Goal: Task Accomplishment & Management: Complete application form

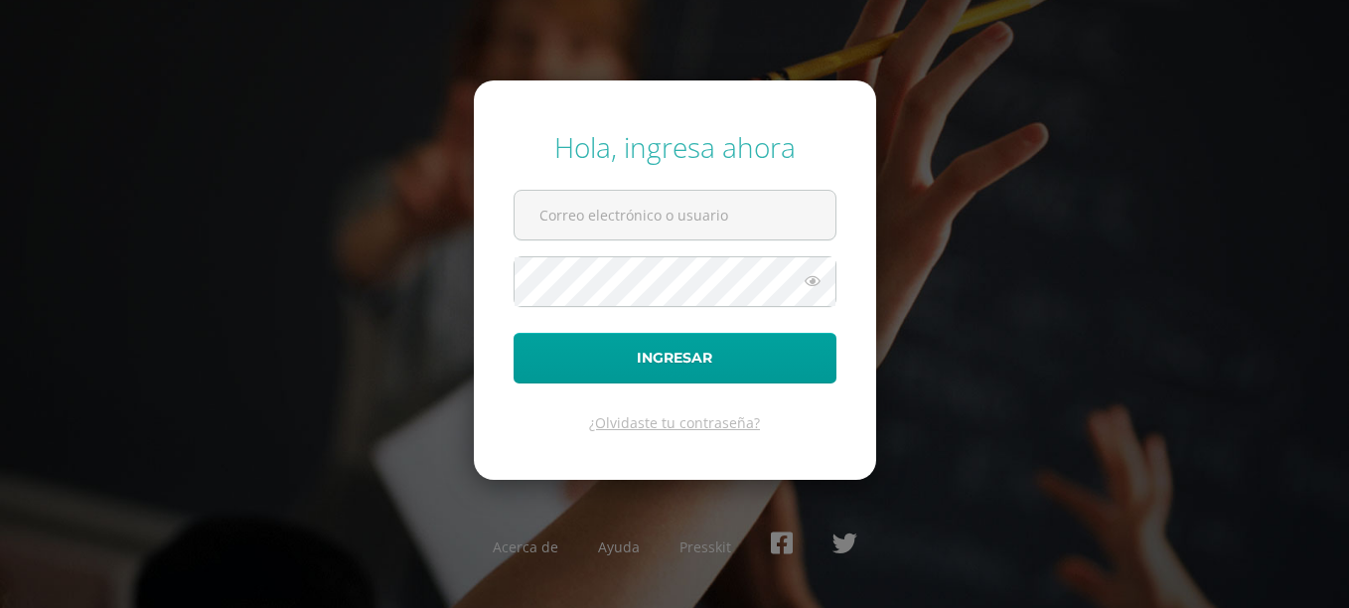
type input "20180006@fatima.edu.gt"
click at [514, 333] on button "Ingresar" at bounding box center [675, 358] width 323 height 51
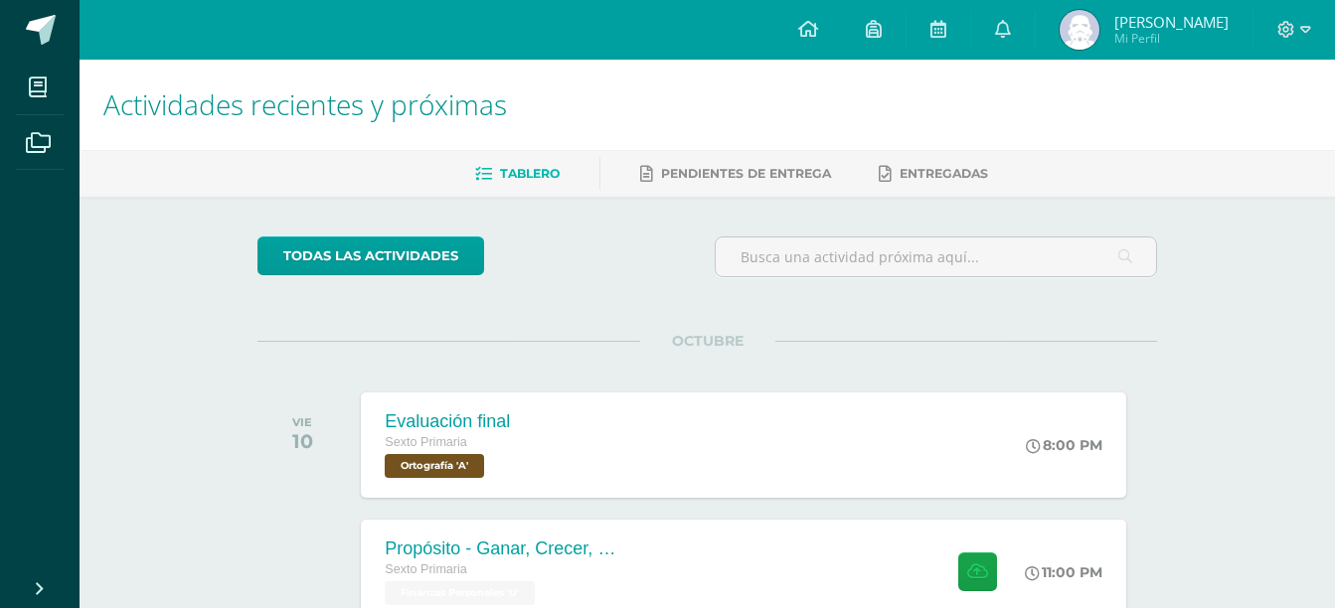
scroll to position [257, 0]
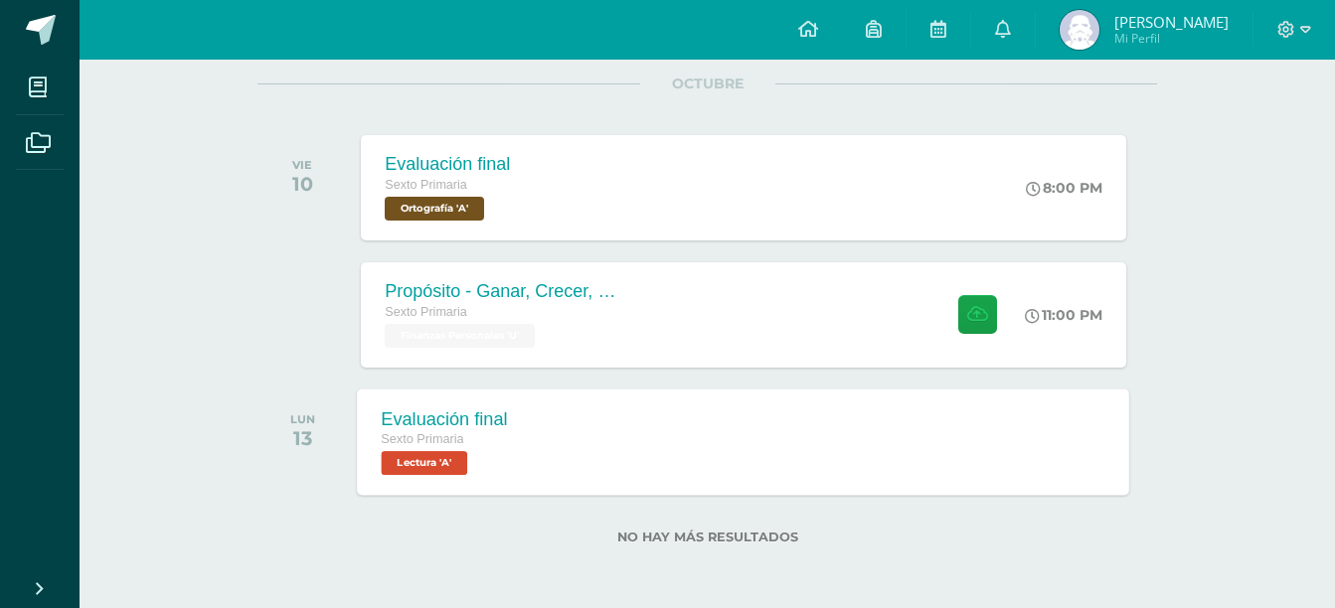
click at [950, 470] on div "Evaluación final Sexto Primaria Lectura 'A' Evaluación final Lectura Cargando c…" at bounding box center [744, 442] width 772 height 106
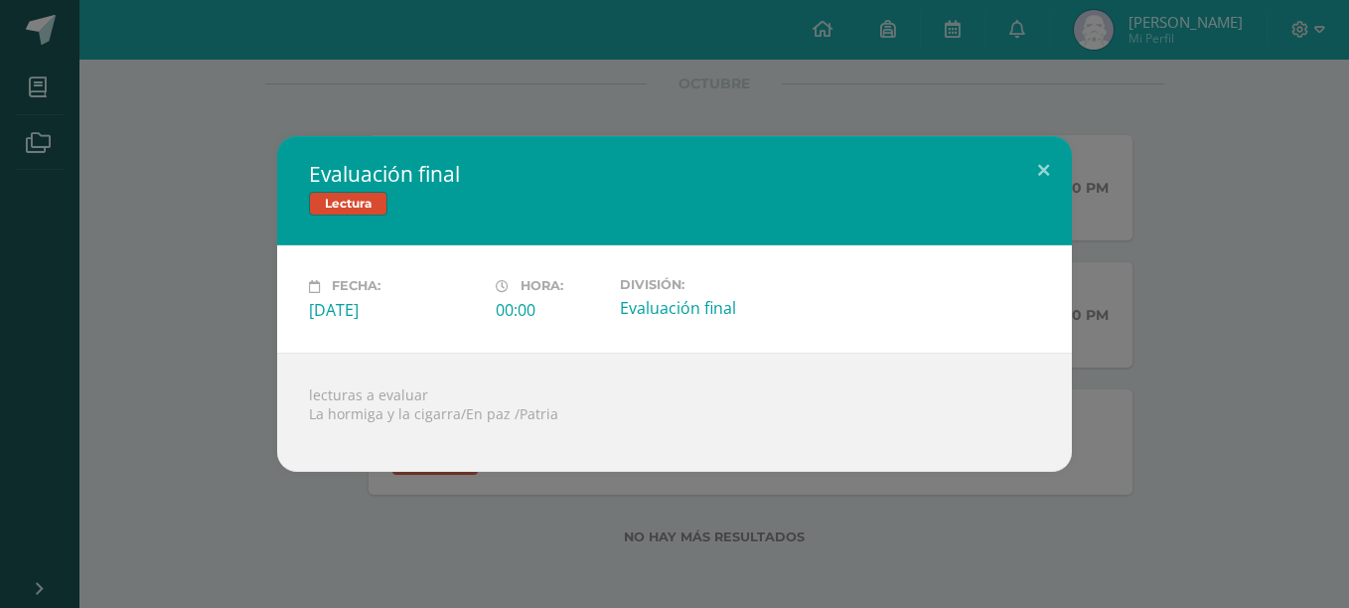
click at [1178, 422] on div "Evaluación final Lectura Fecha: Lunes 13 de Octubre Hora: 00:00 División:" at bounding box center [675, 303] width 1334 height 335
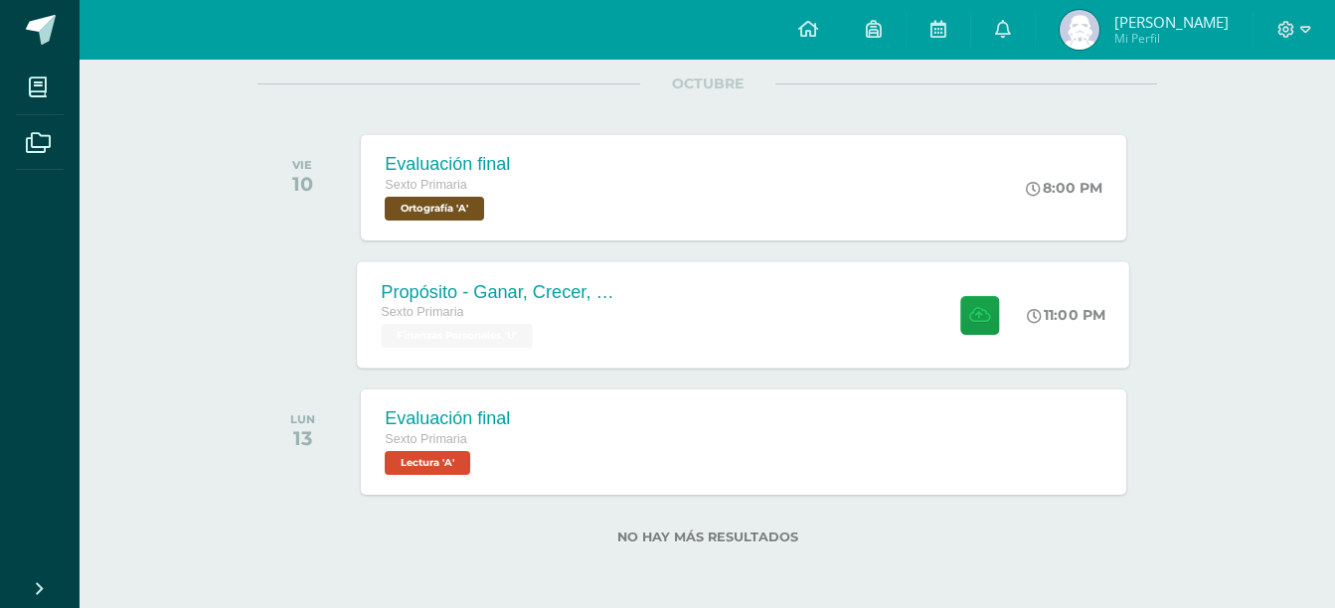
click at [902, 337] on div "Propósito - Ganar, Crecer, Compartir Sexto Primaria Finanzas Personales 'U' 11:…" at bounding box center [744, 314] width 772 height 106
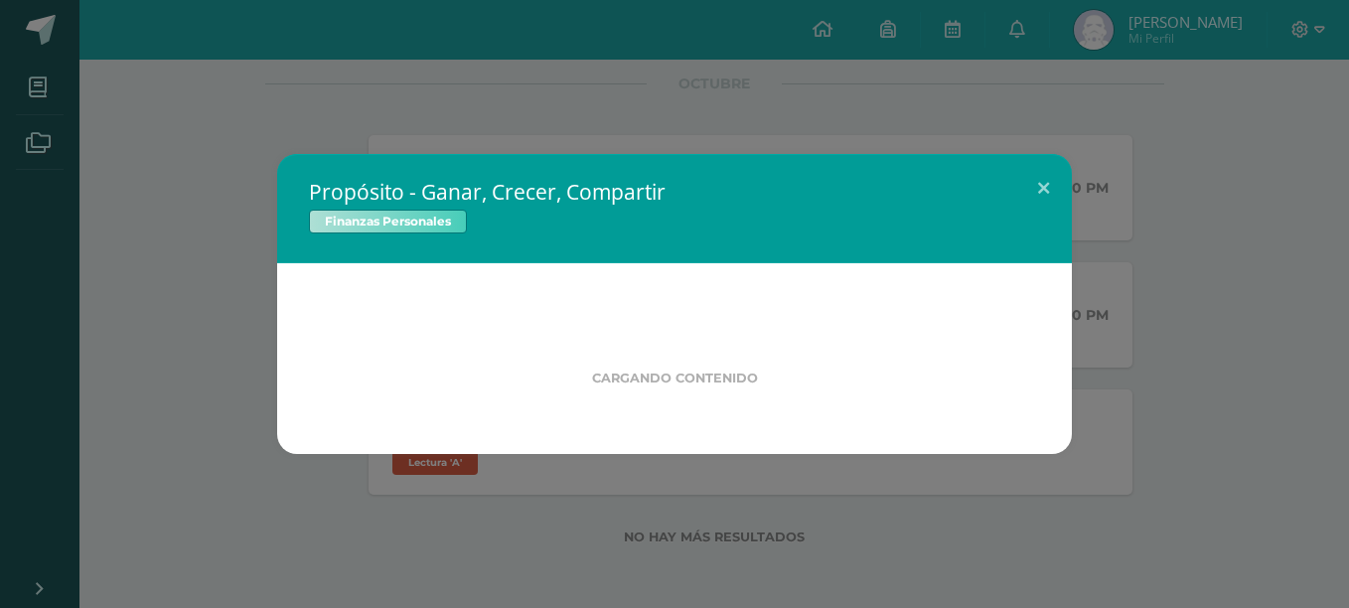
click at [1219, 399] on div "Propósito - Ganar, Crecer, Compartir Finanzas Personales Cargando contenido" at bounding box center [675, 304] width 1334 height 300
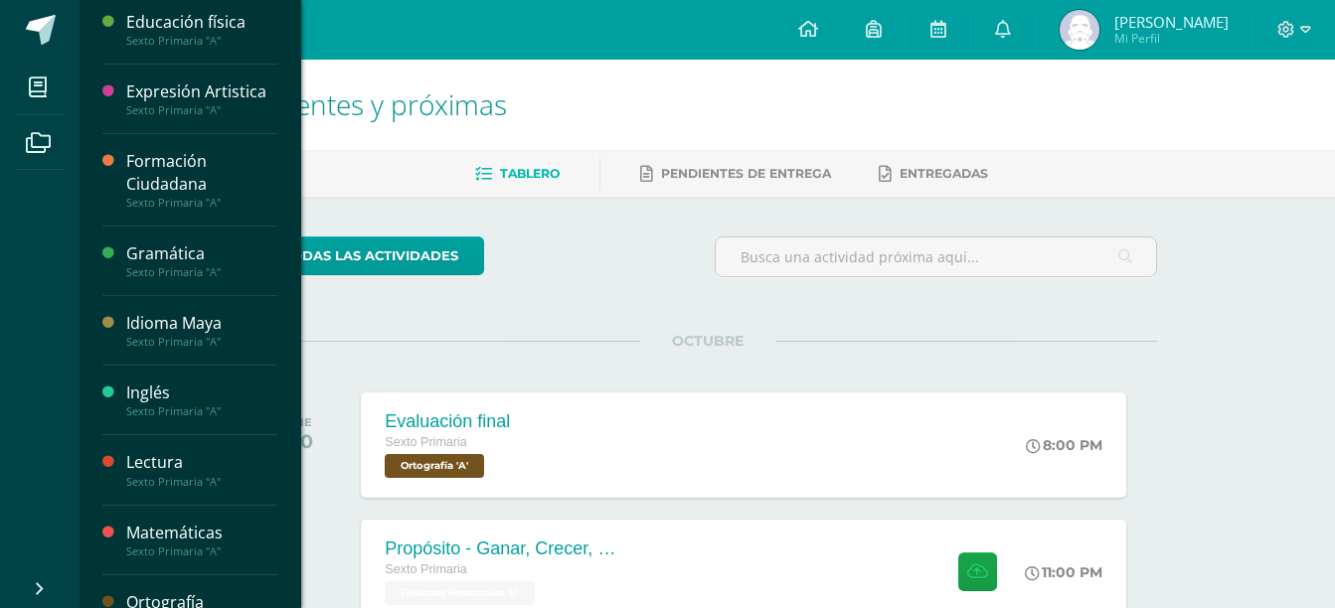
scroll to position [621, 0]
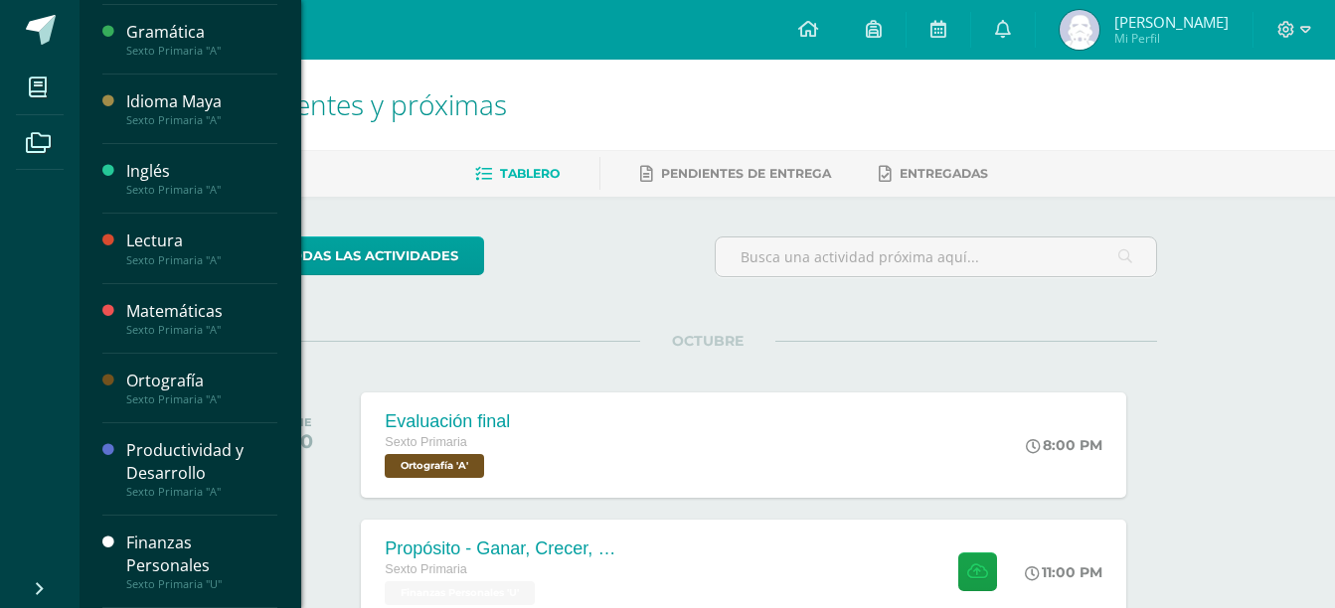
click at [192, 590] on div "Sexto Primaria "U"" at bounding box center [201, 584] width 151 height 14
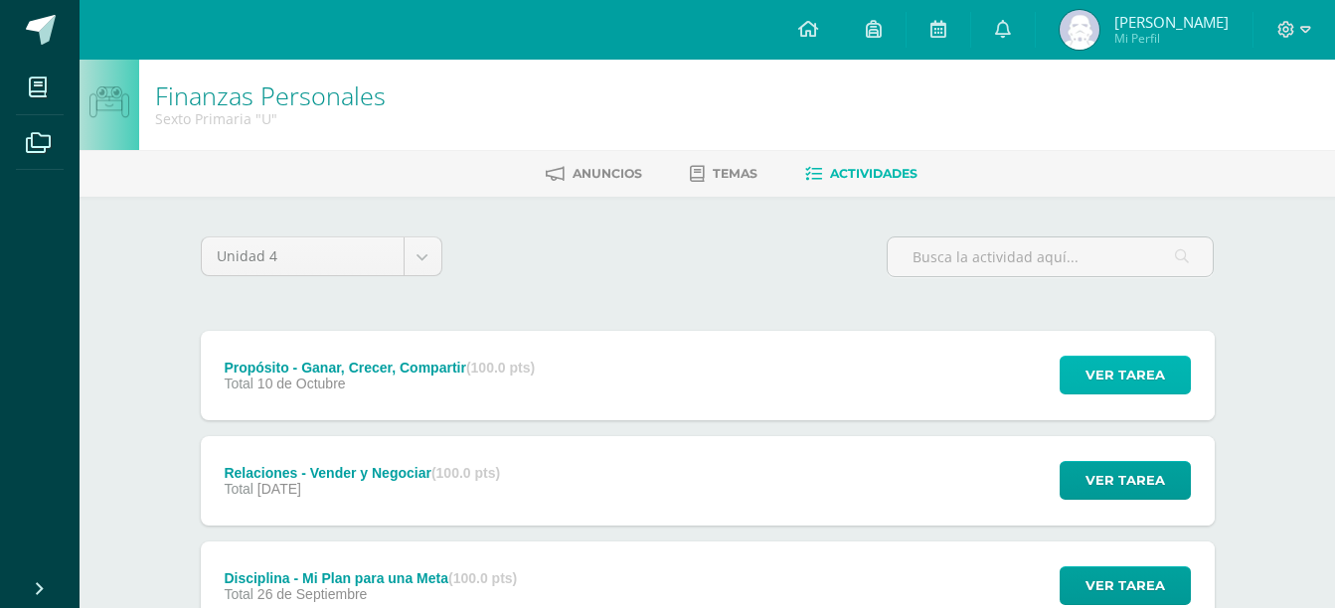
click at [1144, 380] on span "Ver tarea" at bounding box center [1124, 375] width 79 height 37
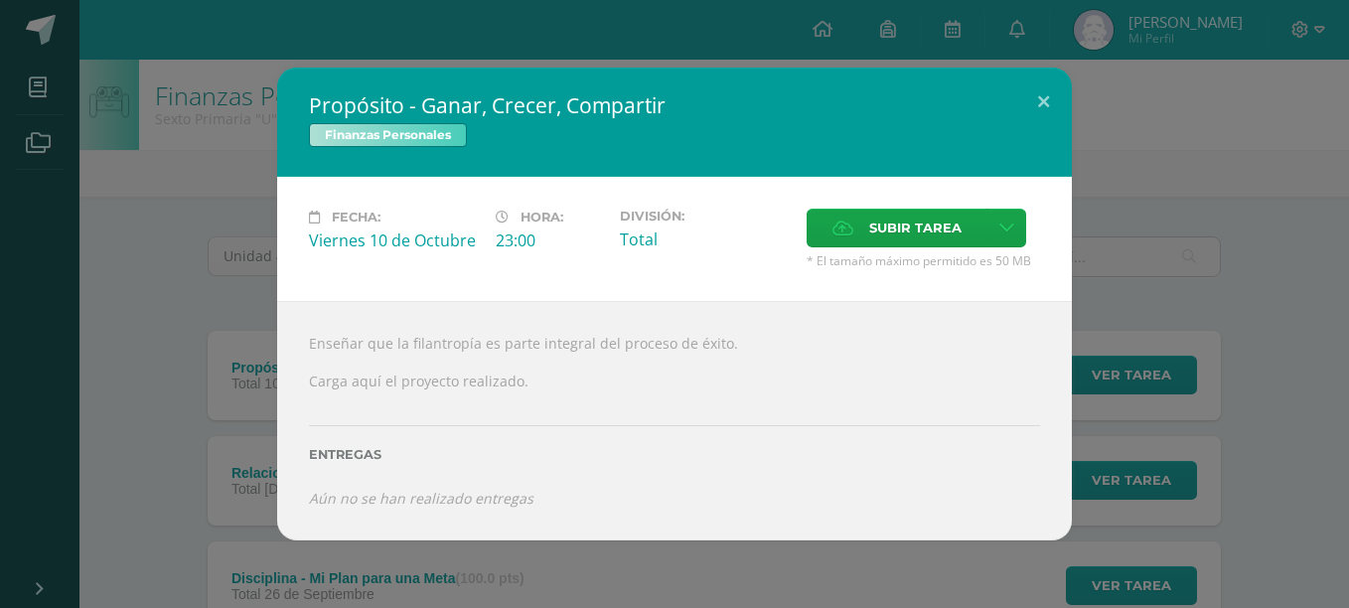
click at [1136, 295] on div "Propósito - Ganar, Crecer, Compartir Finanzas Personales Fecha: Viernes 10 de O…" at bounding box center [675, 304] width 1334 height 472
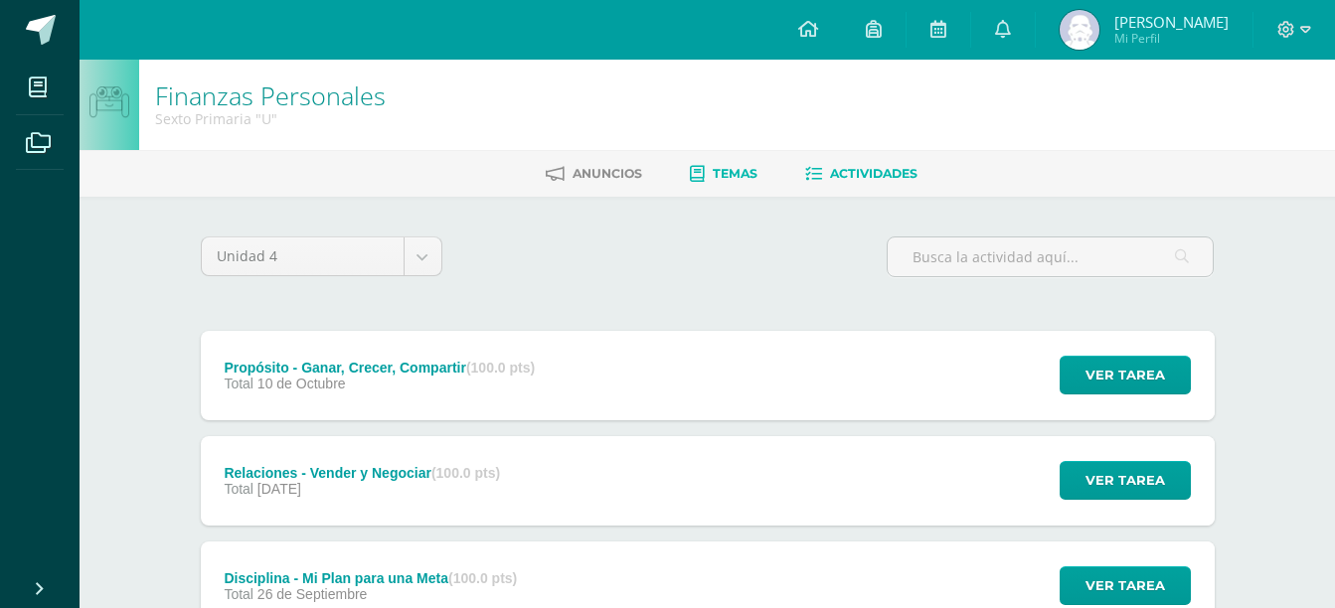
click at [729, 178] on span "Temas" at bounding box center [734, 173] width 45 height 15
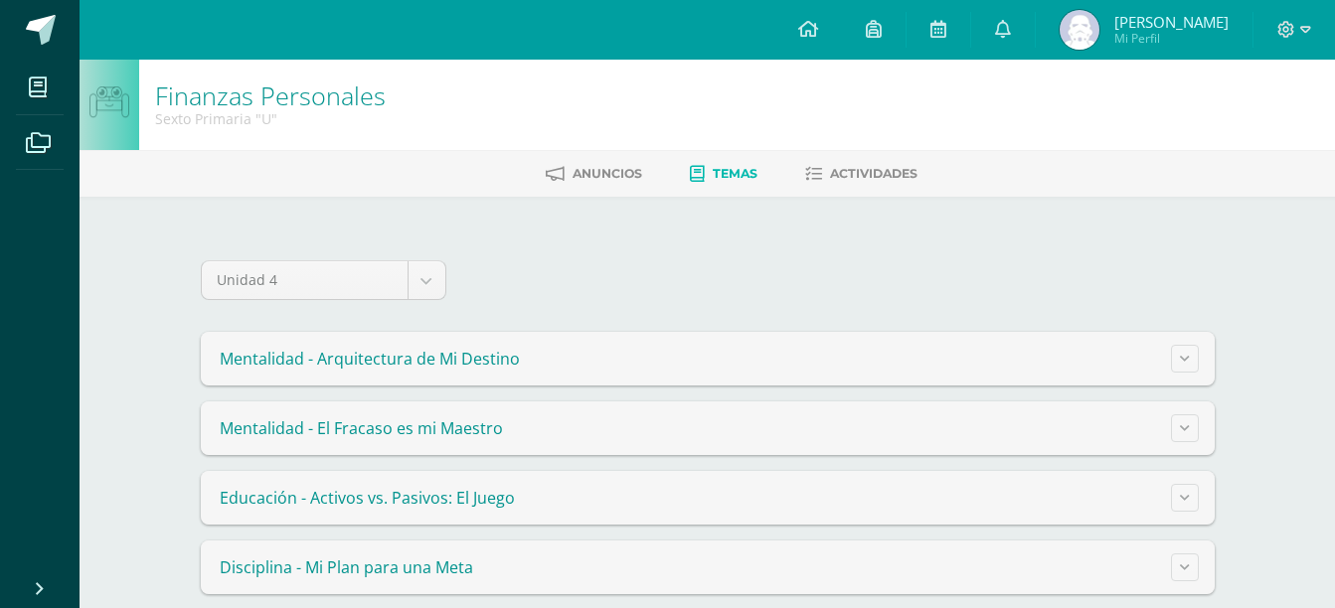
scroll to position [165, 0]
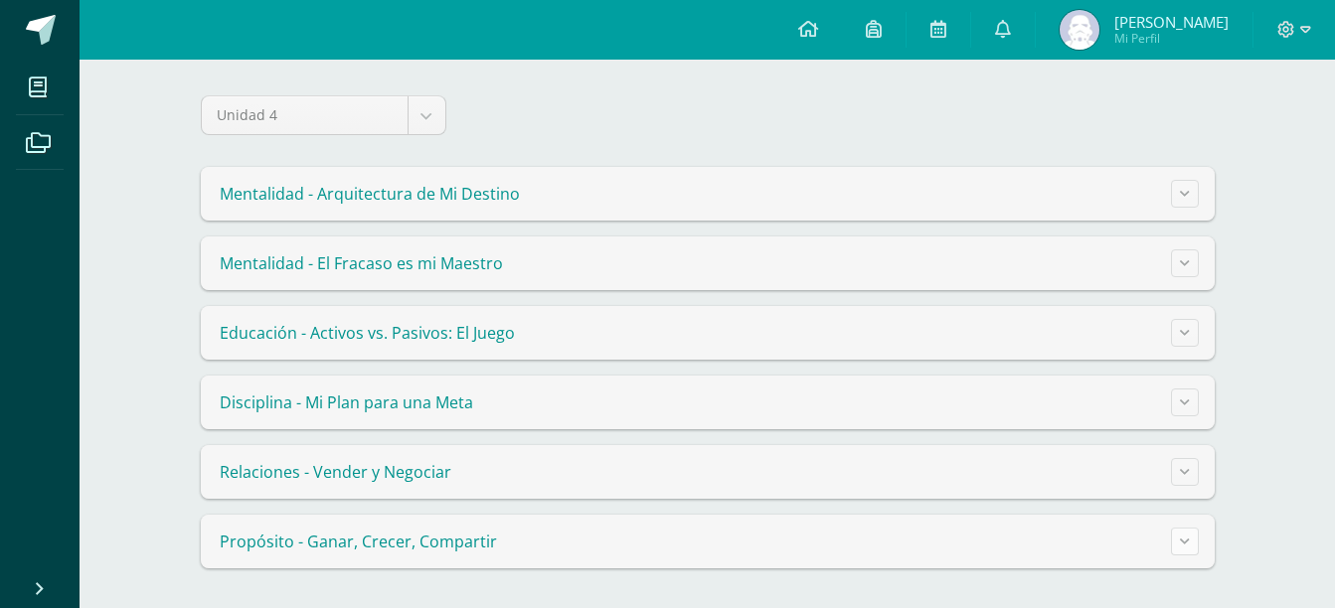
click at [1180, 544] on icon at bounding box center [1185, 541] width 10 height 11
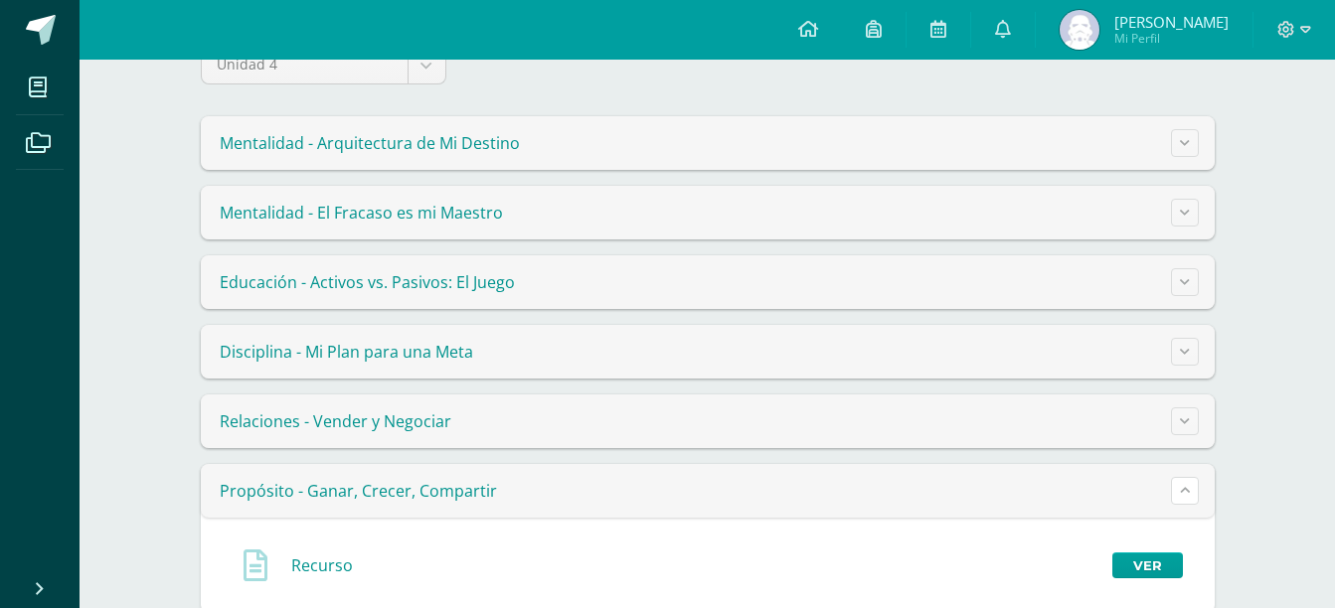
scroll to position [260, 0]
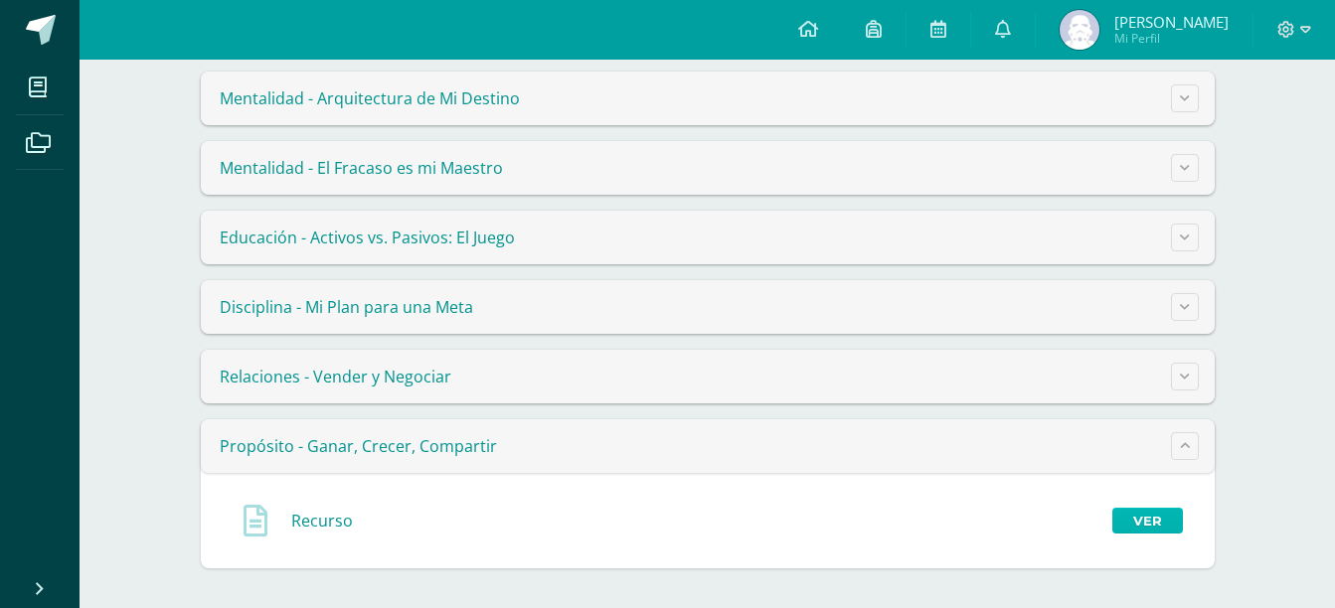
click at [1130, 516] on link "Ver" at bounding box center [1147, 521] width 71 height 26
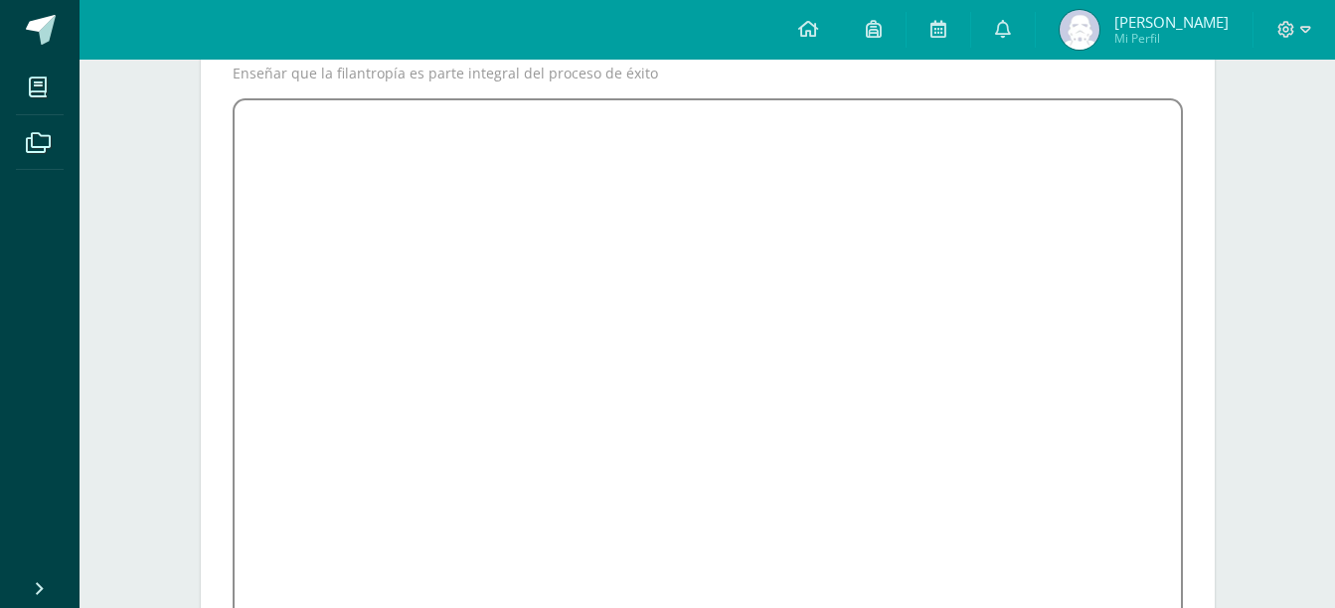
scroll to position [298, 0]
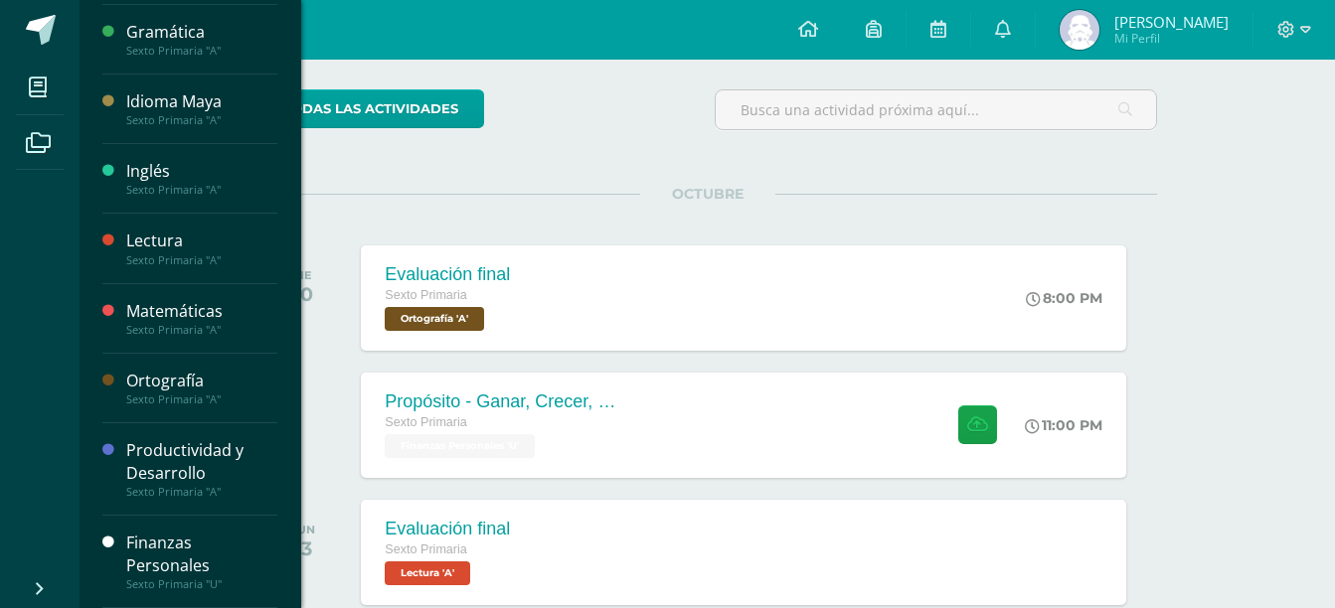
scroll to position [257, 0]
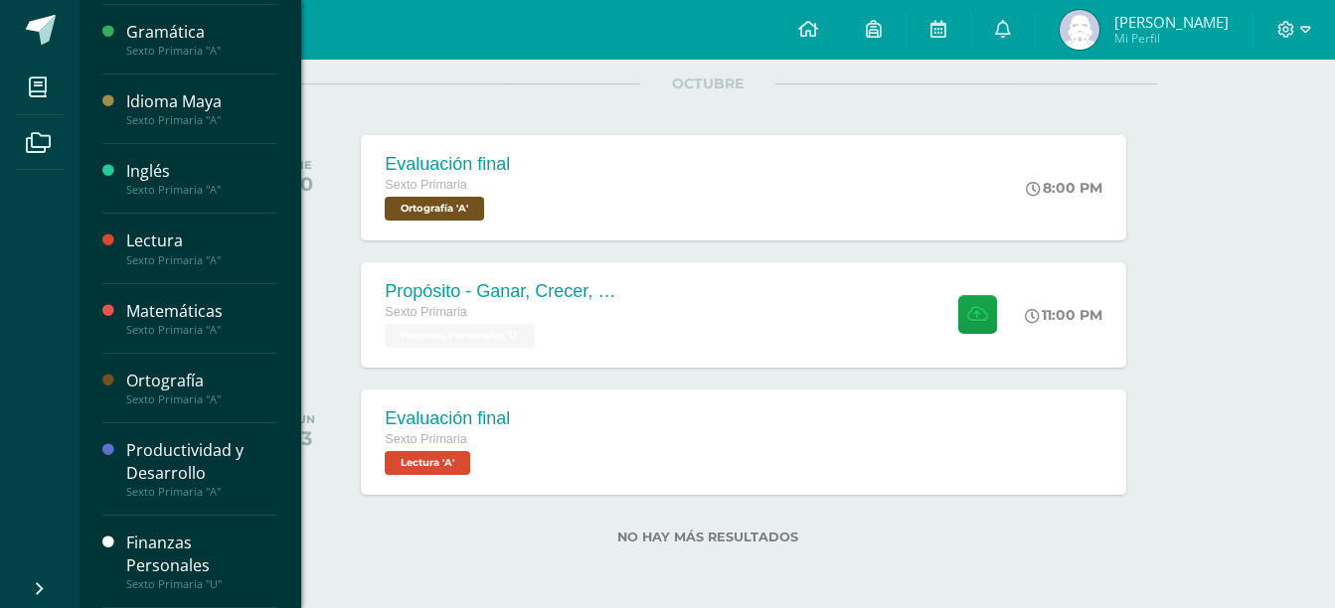
click at [198, 548] on div "Finanzas Personales" at bounding box center [201, 555] width 151 height 46
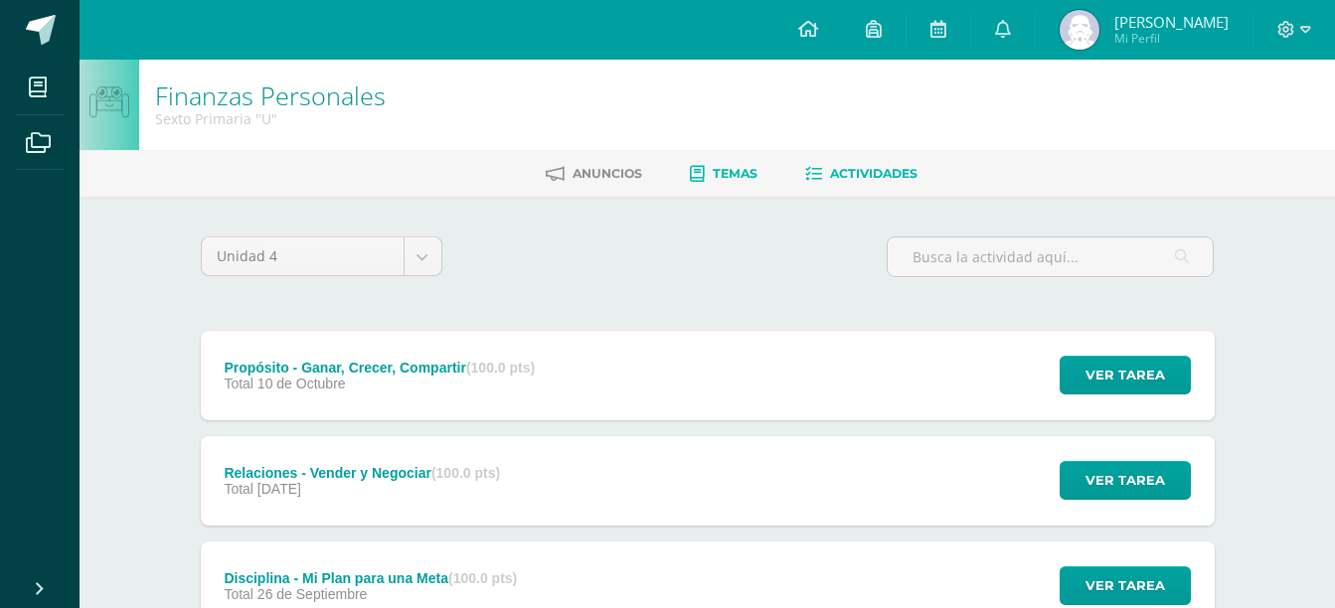
click at [725, 180] on span "Temas" at bounding box center [734, 173] width 45 height 15
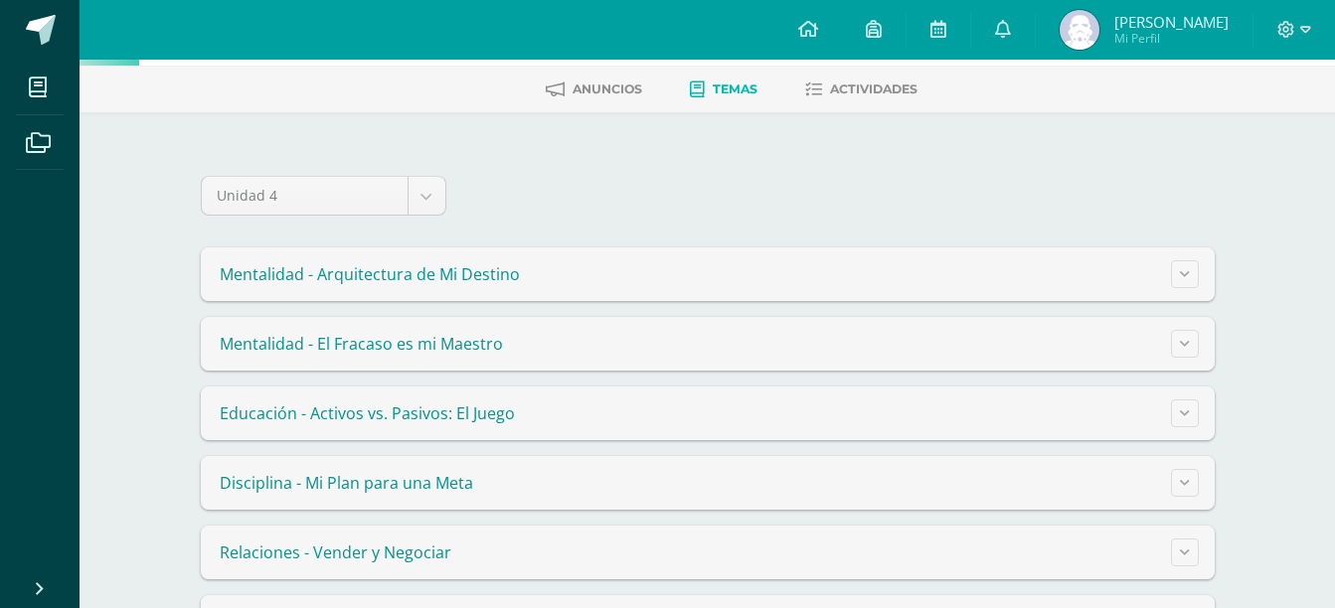
scroll to position [165, 0]
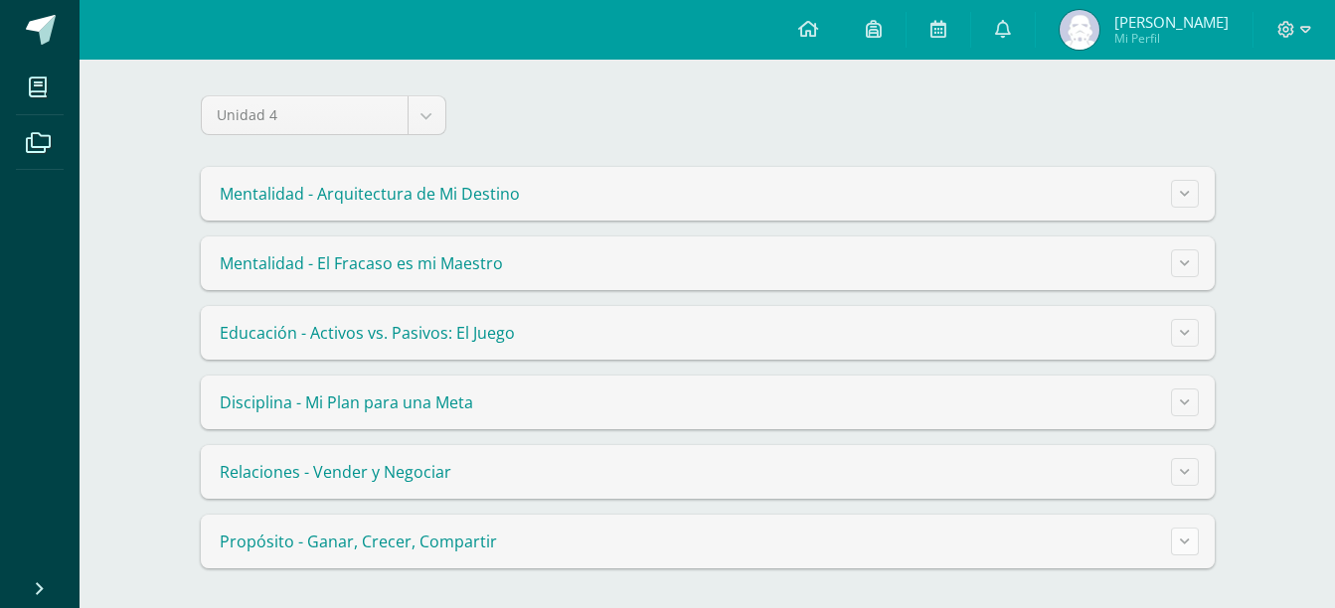
click at [1177, 551] on button at bounding box center [1185, 542] width 28 height 28
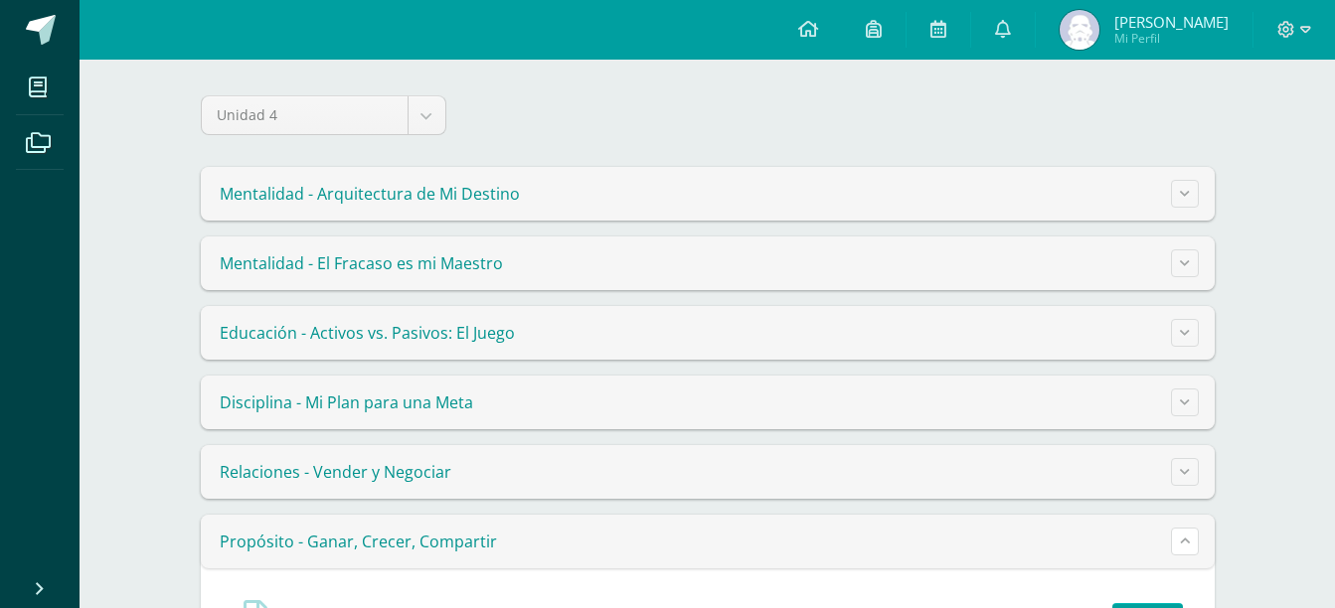
scroll to position [260, 0]
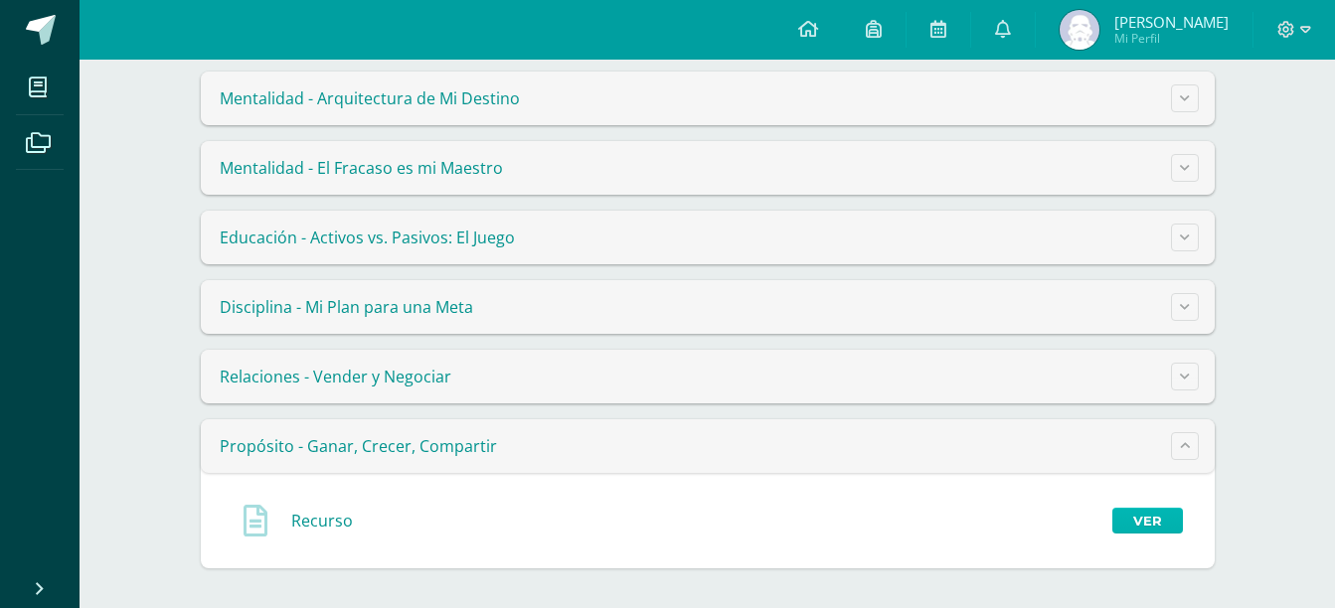
click at [1169, 530] on link "Ver" at bounding box center [1147, 521] width 71 height 26
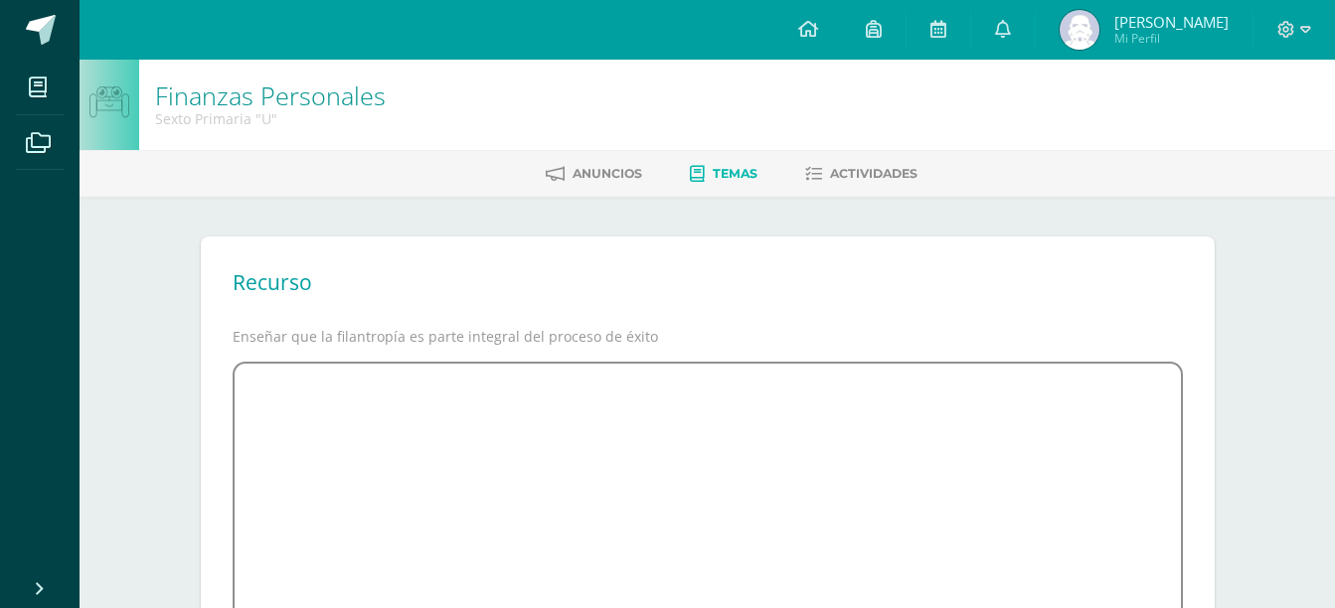
click at [884, 193] on div "Anuncios Temas Actividades" at bounding box center [730, 173] width 1303 height 47
click at [874, 171] on span "Actividades" at bounding box center [873, 173] width 87 height 15
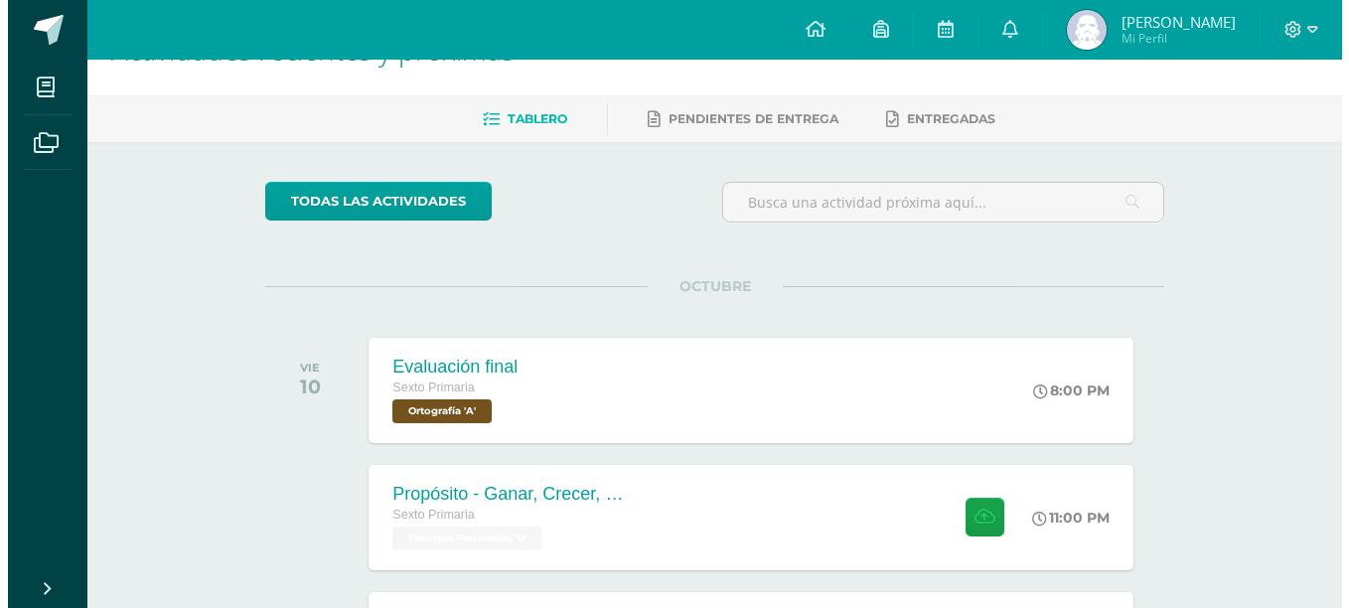
scroll to position [99, 0]
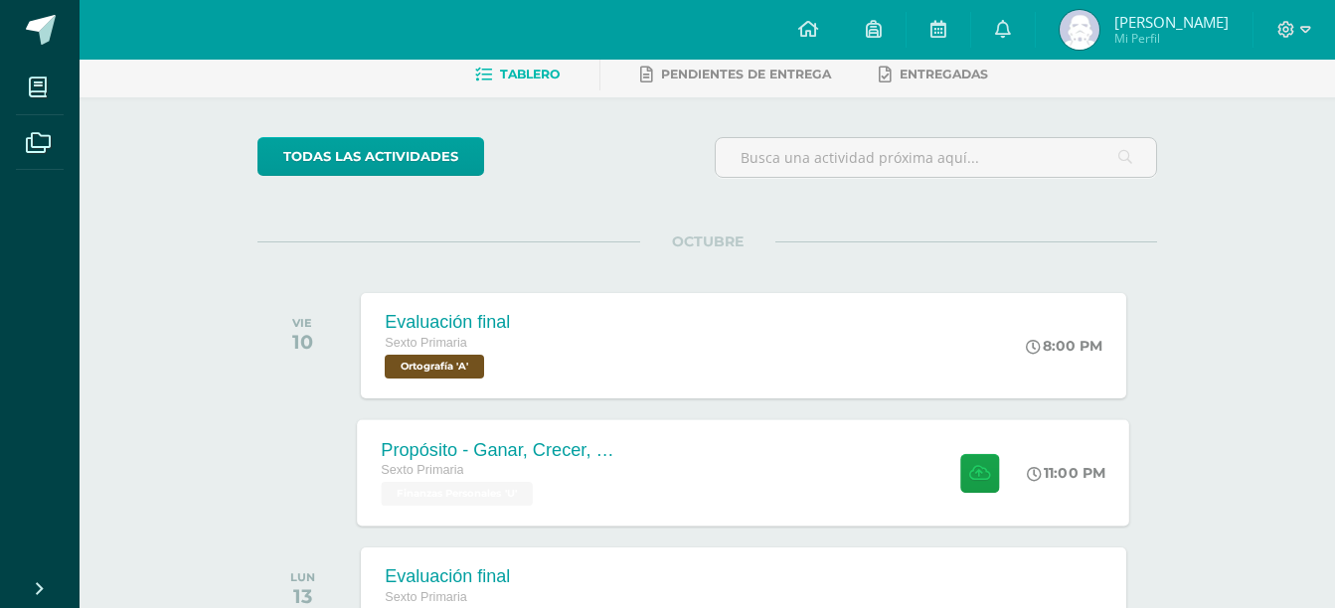
click at [511, 504] on span "Finanzas Personales 'U'" at bounding box center [458, 494] width 152 height 24
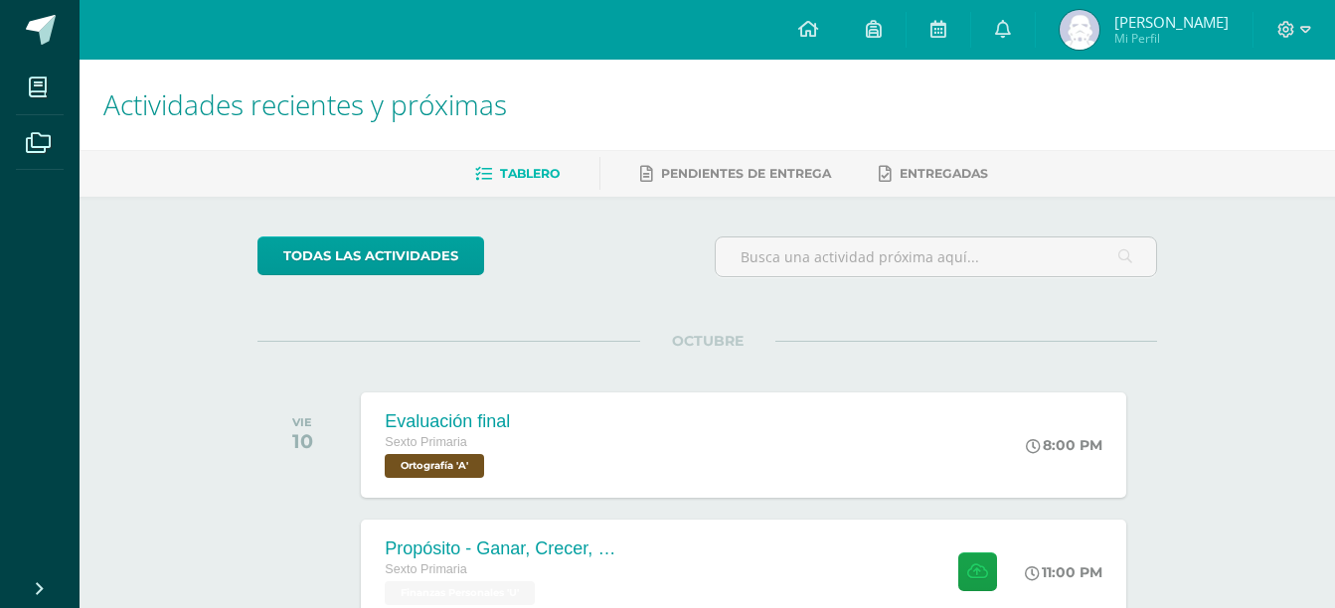
click at [0, 159] on li "Archivos" at bounding box center [39, 143] width 79 height 56
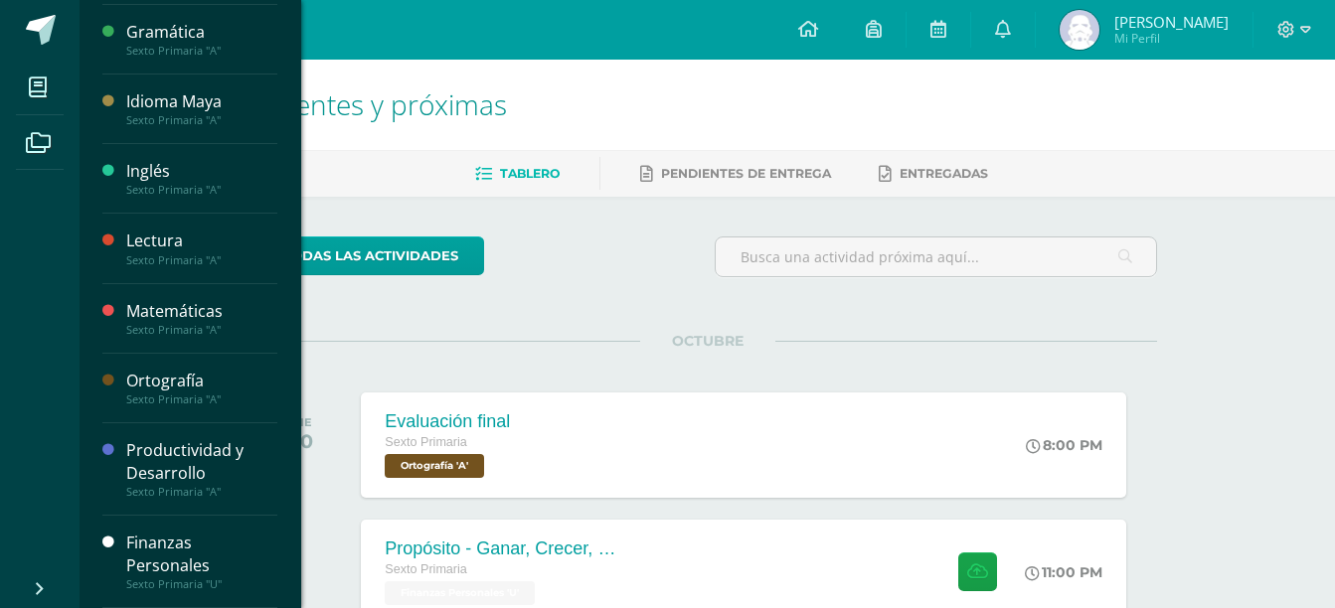
scroll to position [621, 0]
click at [204, 546] on div "Finanzas Personales" at bounding box center [201, 555] width 151 height 46
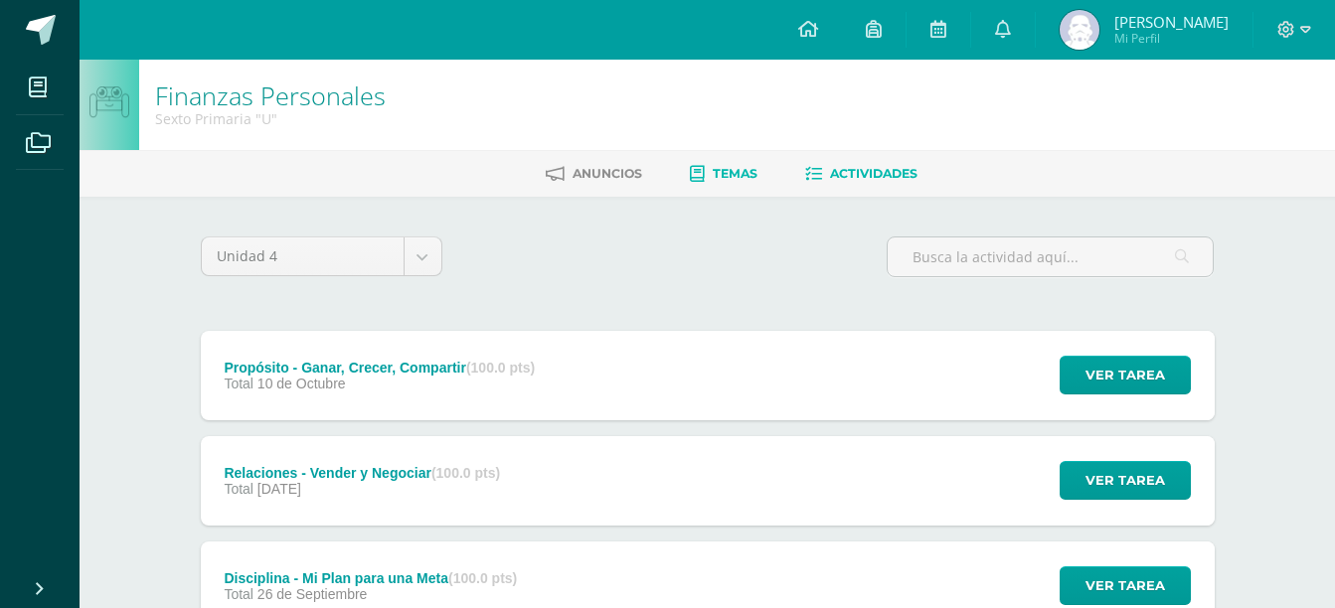
click at [705, 177] on link "Temas" at bounding box center [724, 174] width 68 height 32
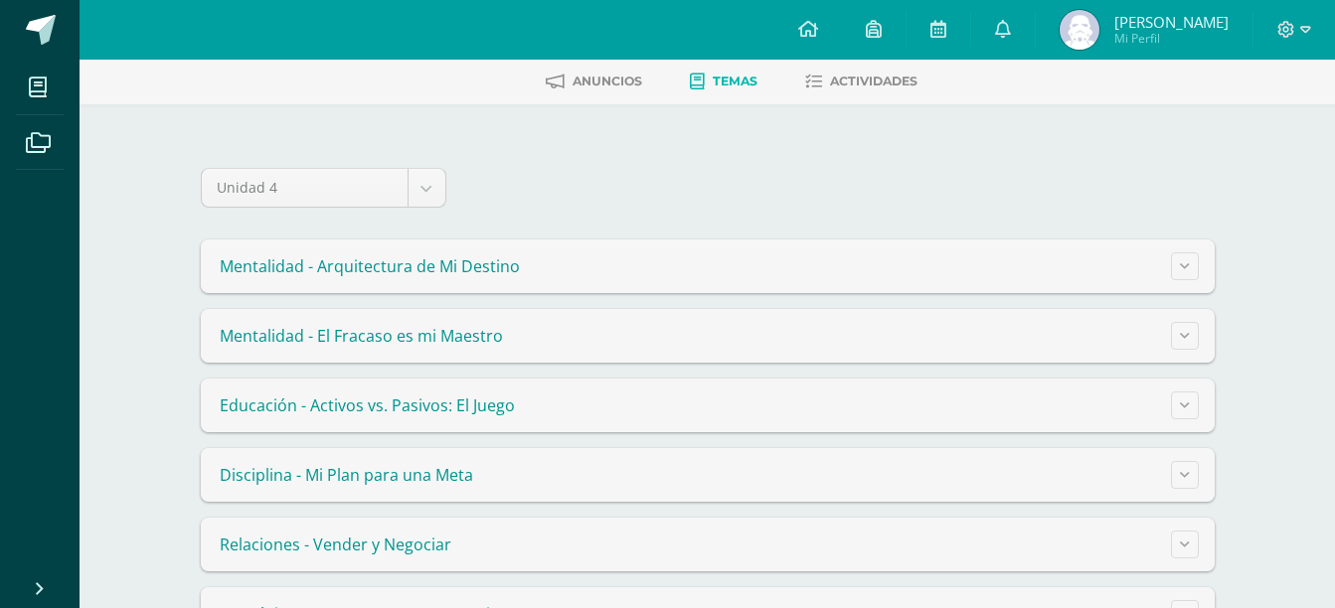
scroll to position [165, 0]
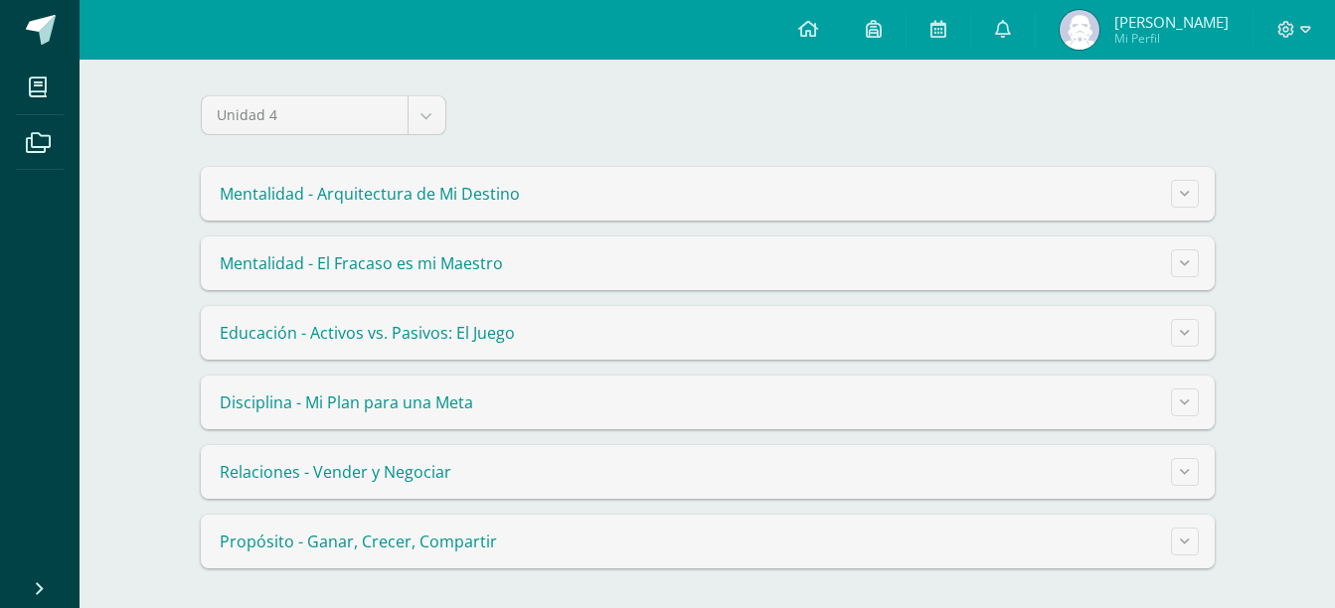
click at [1201, 546] on summary "Propósito - Ganar, Crecer, Compartir" at bounding box center [708, 542] width 1014 height 54
click at [1186, 546] on icon at bounding box center [1185, 541] width 10 height 11
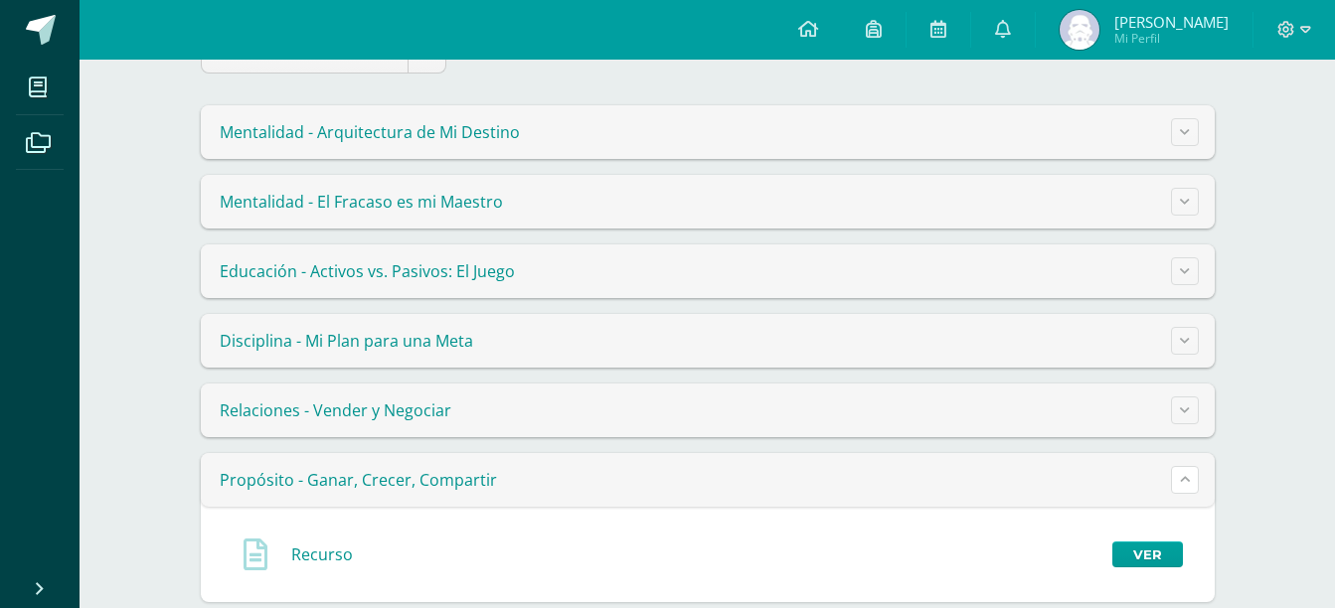
scroll to position [260, 0]
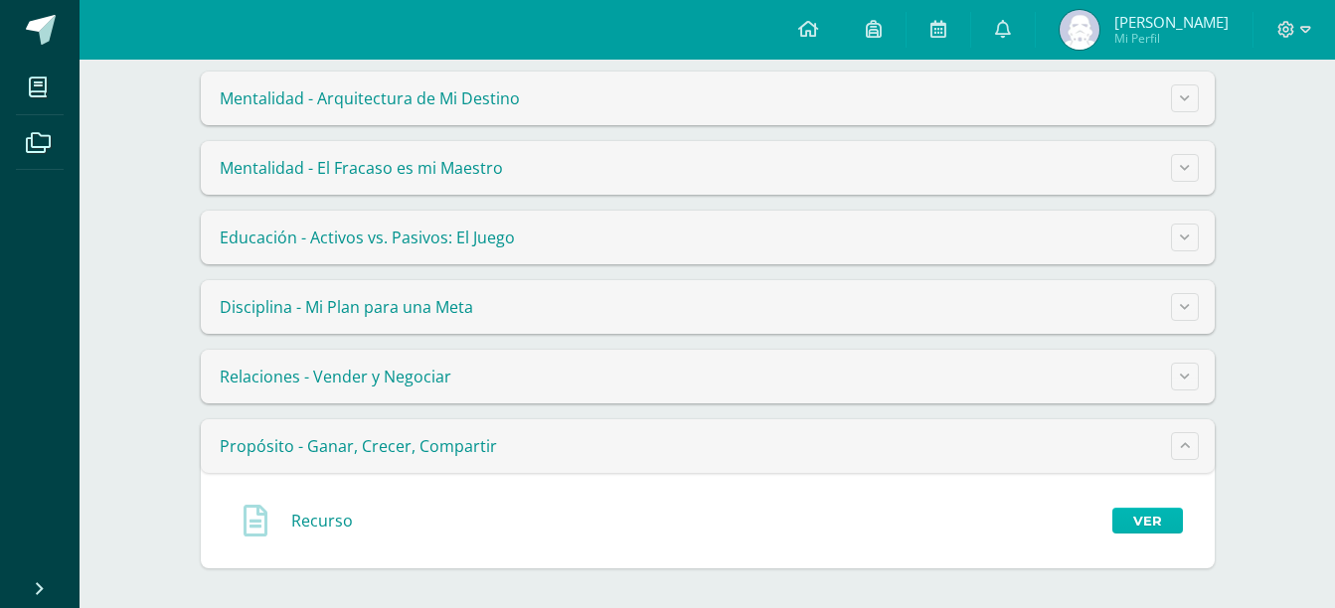
click at [1144, 529] on link "Ver" at bounding box center [1147, 521] width 71 height 26
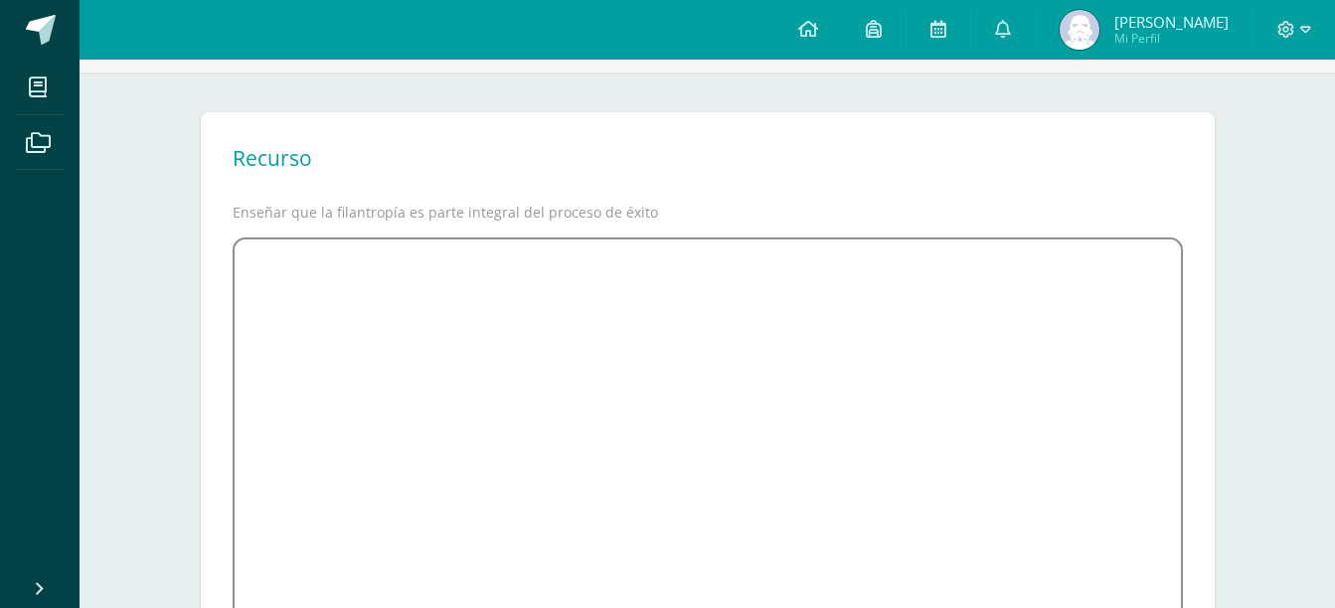
scroll to position [298, 0]
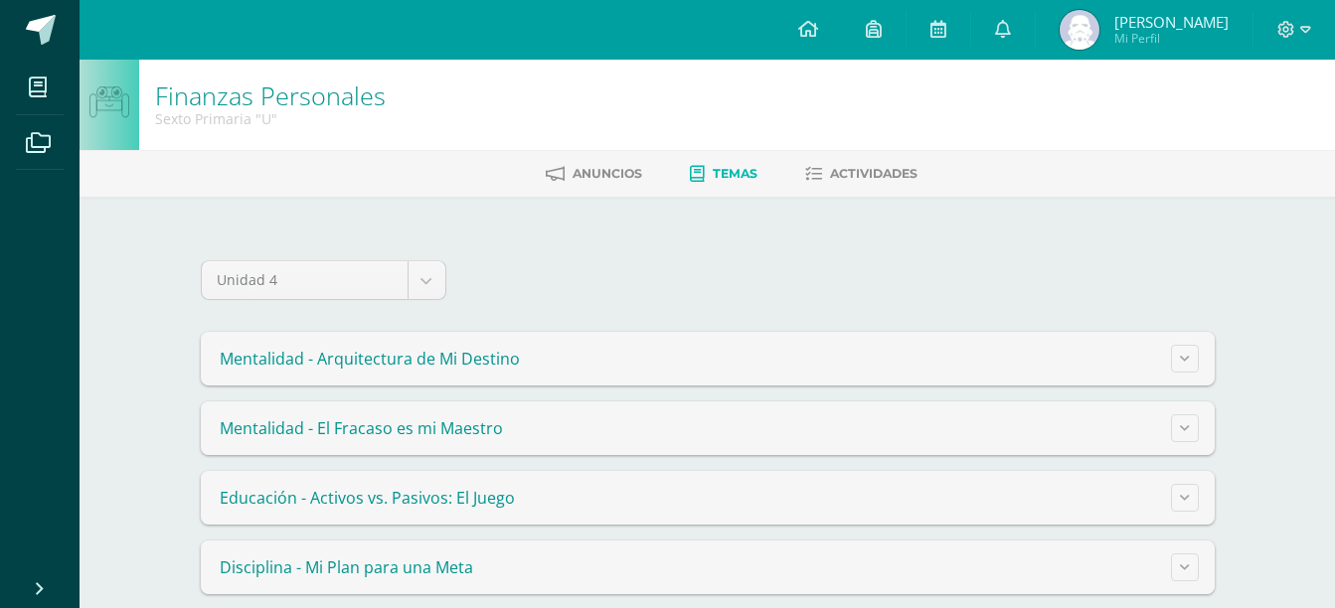
scroll to position [165, 0]
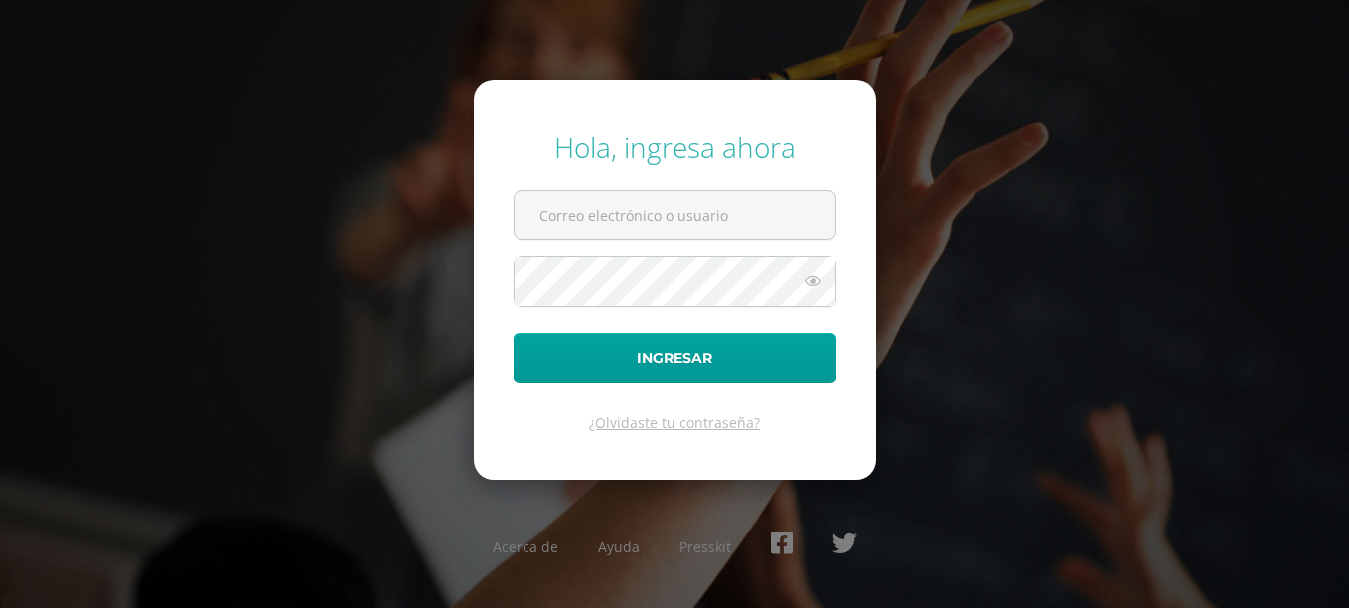
type input "20180006@fatima.edu.gt"
click at [514, 333] on button "Ingresar" at bounding box center [675, 358] width 323 height 51
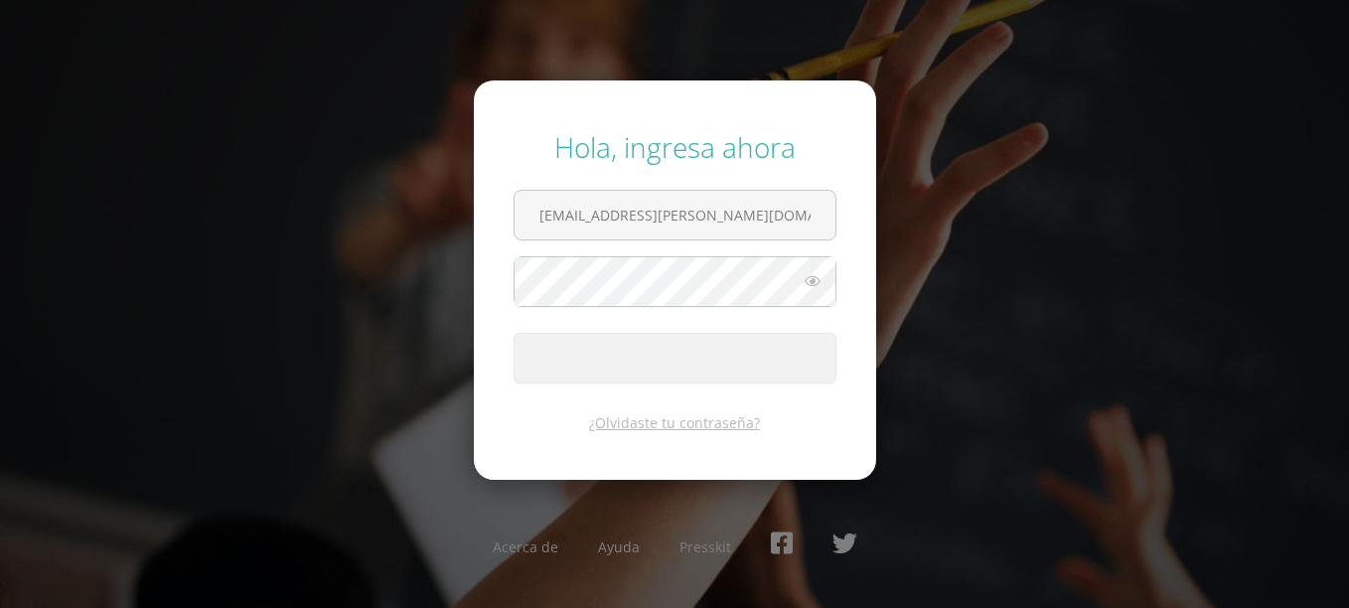
click at [514, 333] on button "Ingresar" at bounding box center [675, 358] width 323 height 51
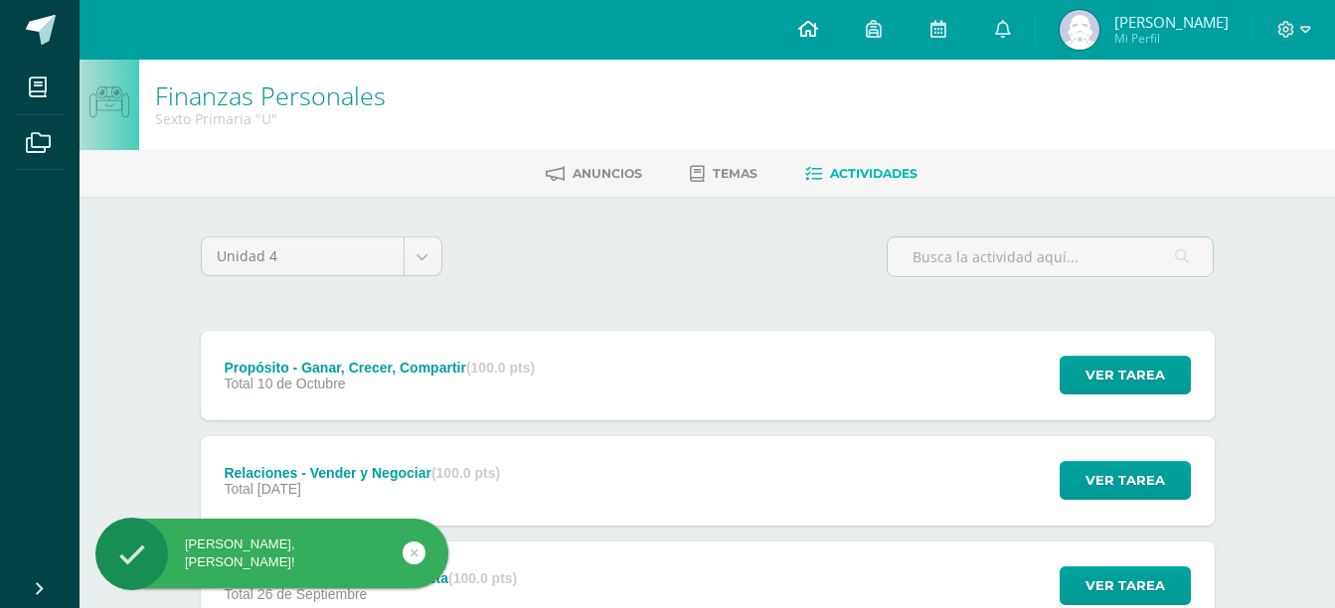
click at [818, 35] on icon at bounding box center [808, 29] width 20 height 18
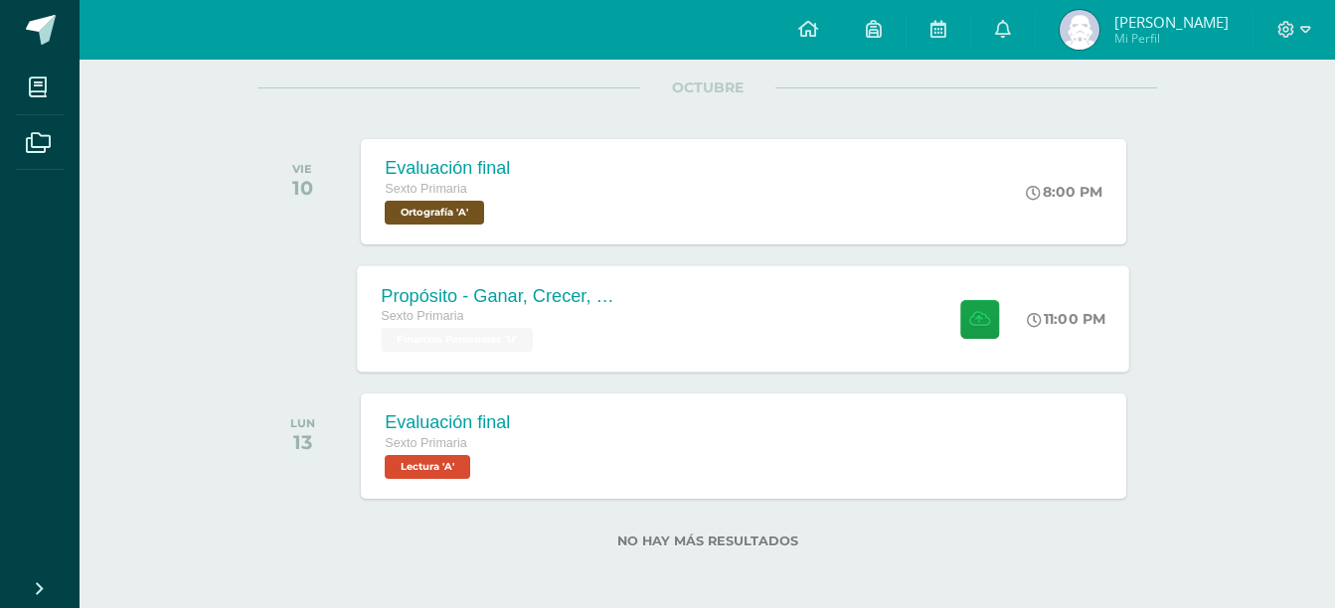
scroll to position [257, 0]
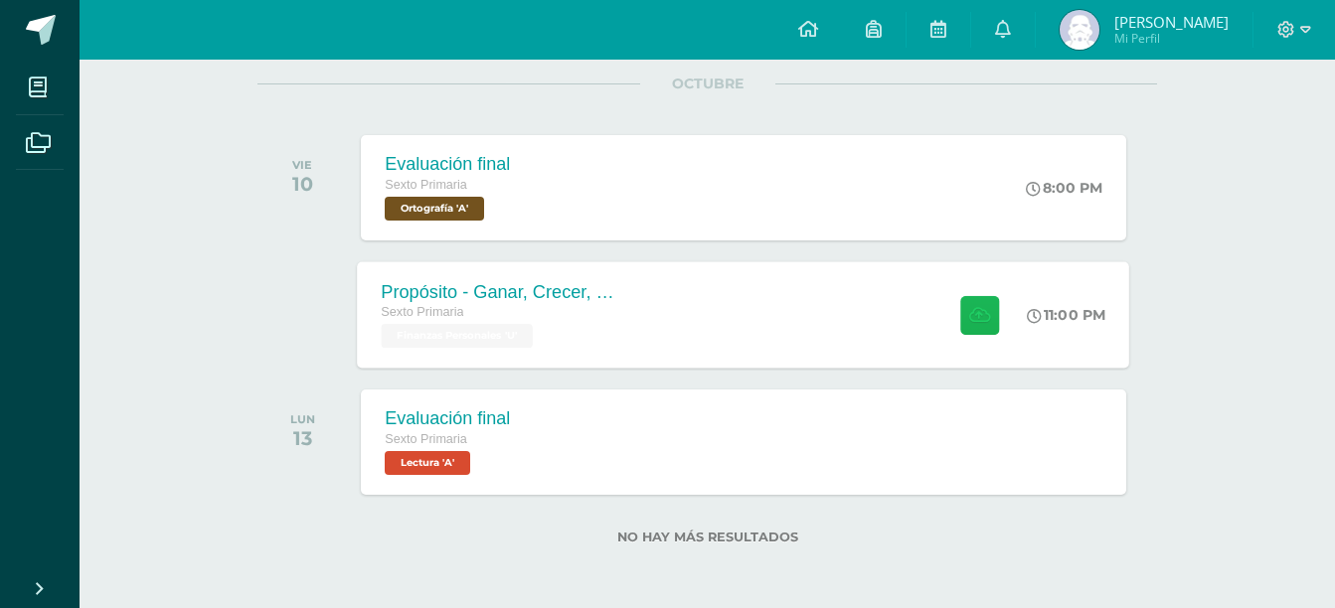
click at [979, 318] on icon at bounding box center [979, 314] width 21 height 17
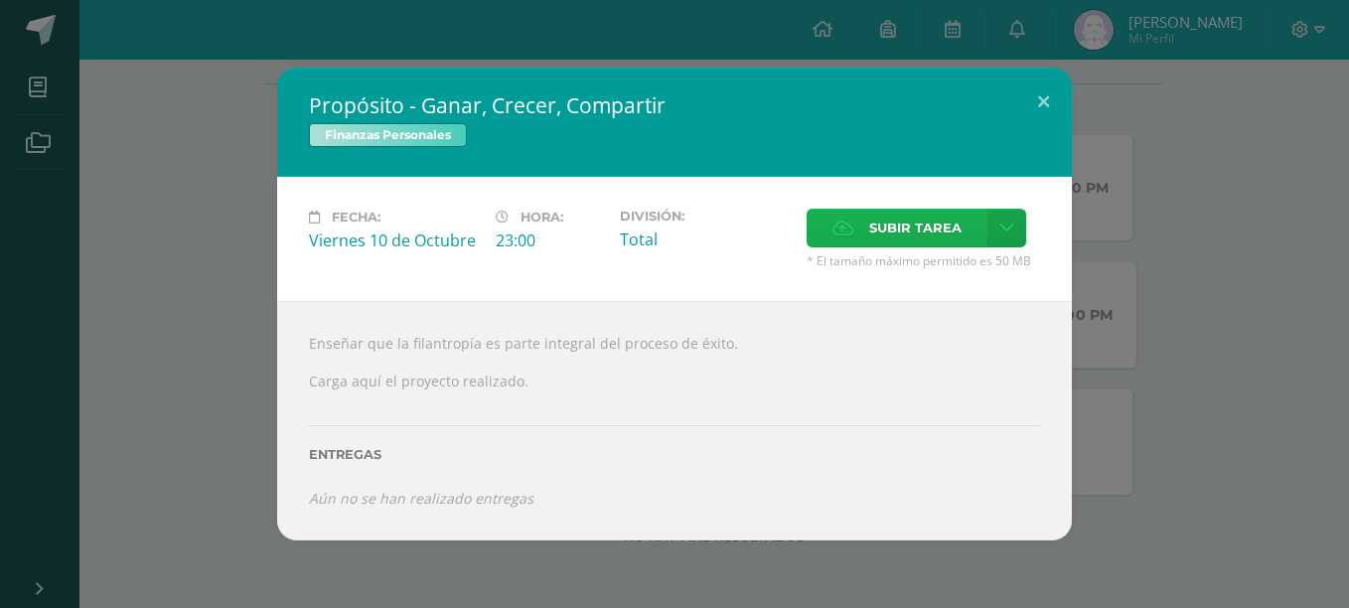
click at [929, 232] on span "Subir tarea" at bounding box center [915, 228] width 92 height 37
click at [0, 0] on input "Subir tarea" at bounding box center [0, 0] width 0 height 0
click at [906, 236] on span "Subir tarea" at bounding box center [915, 228] width 92 height 37
click at [0, 0] on input "Subir tarea" at bounding box center [0, 0] width 0 height 0
click at [863, 234] on label "Subir tarea" at bounding box center [897, 228] width 181 height 39
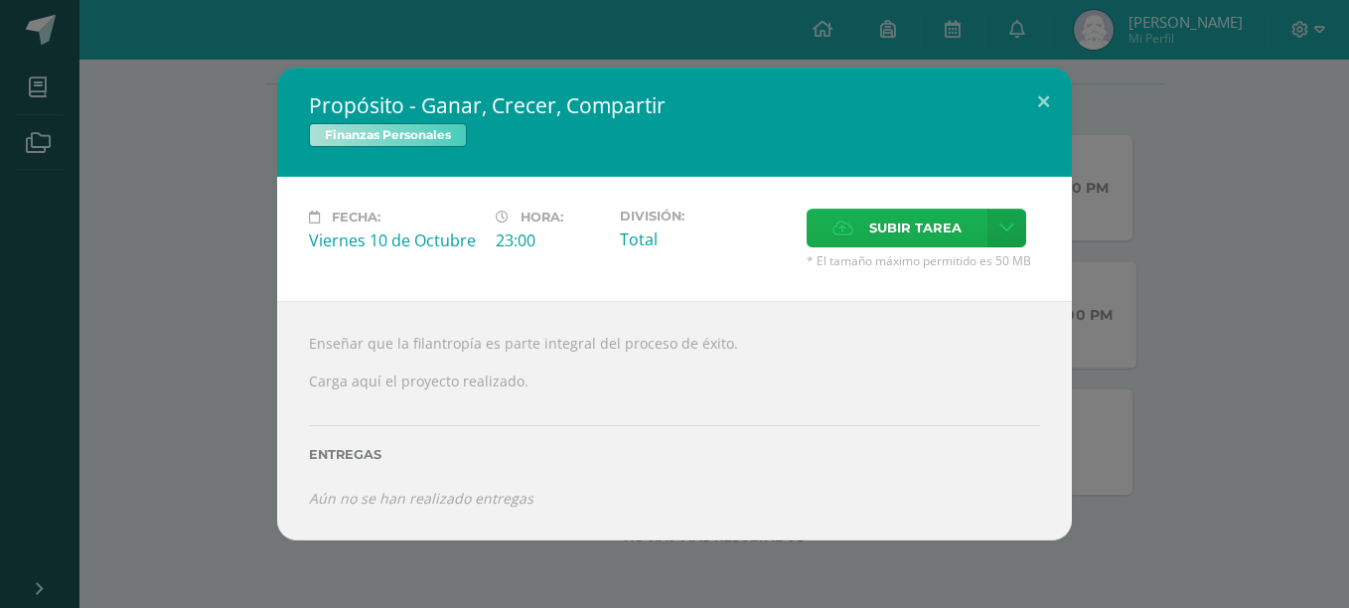
click at [0, 0] on input "Subir tarea" at bounding box center [0, 0] width 0 height 0
click at [888, 233] on span "Subir tarea" at bounding box center [915, 228] width 92 height 37
click at [0, 0] on input "Subir tarea" at bounding box center [0, 0] width 0 height 0
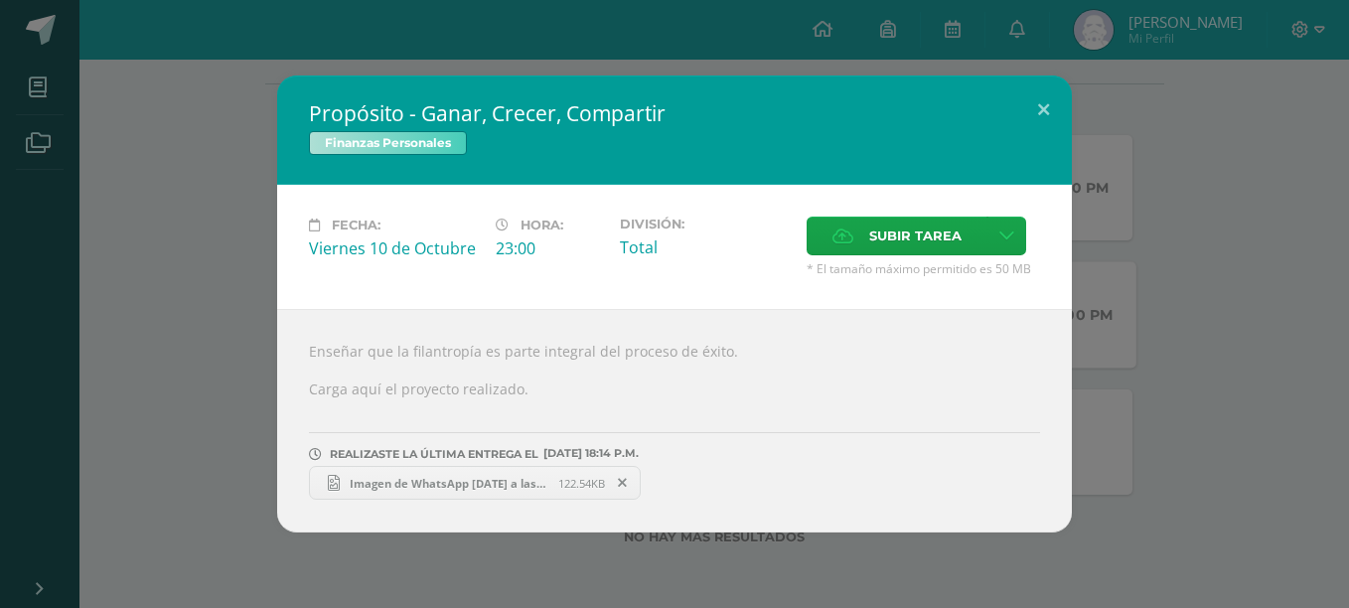
click at [1165, 265] on div "Propósito - Ganar, Crecer, Compartir Finanzas Personales Fecha: [DATE] Hora: 23…" at bounding box center [675, 304] width 1334 height 457
